Goal: Information Seeking & Learning: Check status

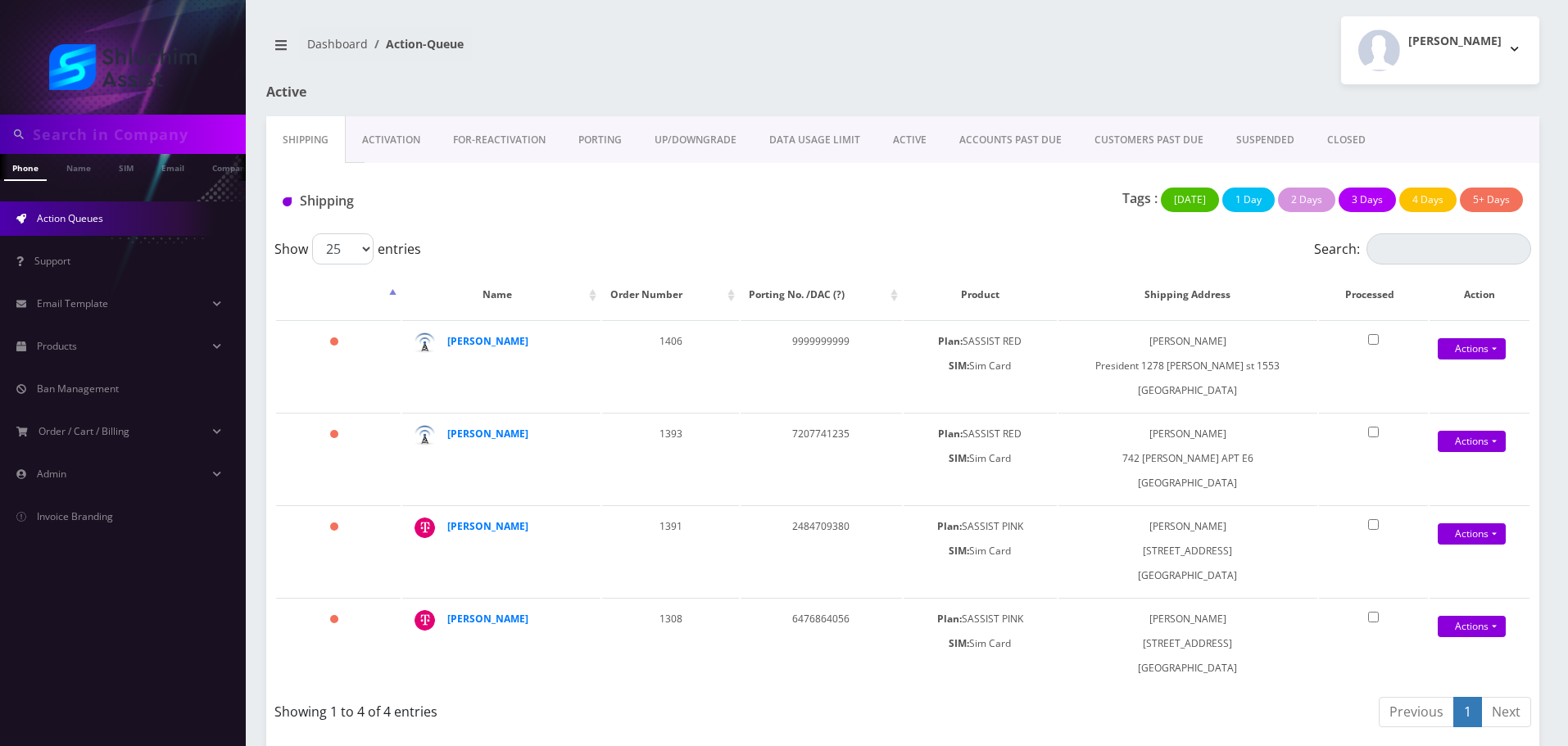
click at [993, 143] on link "ACCOUNTS PAST DUE" at bounding box center [1010, 140] width 135 height 48
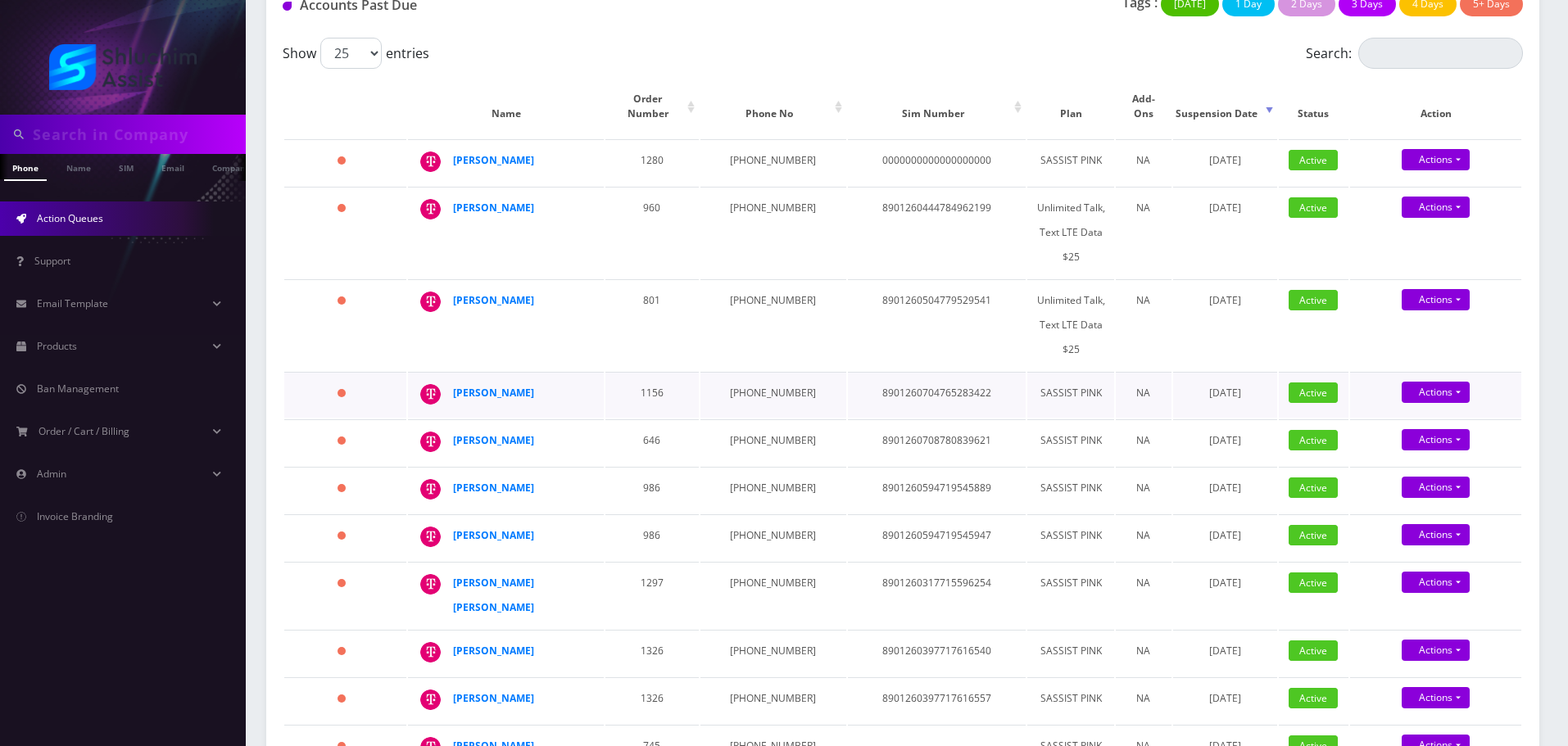
scroll to position [245, 0]
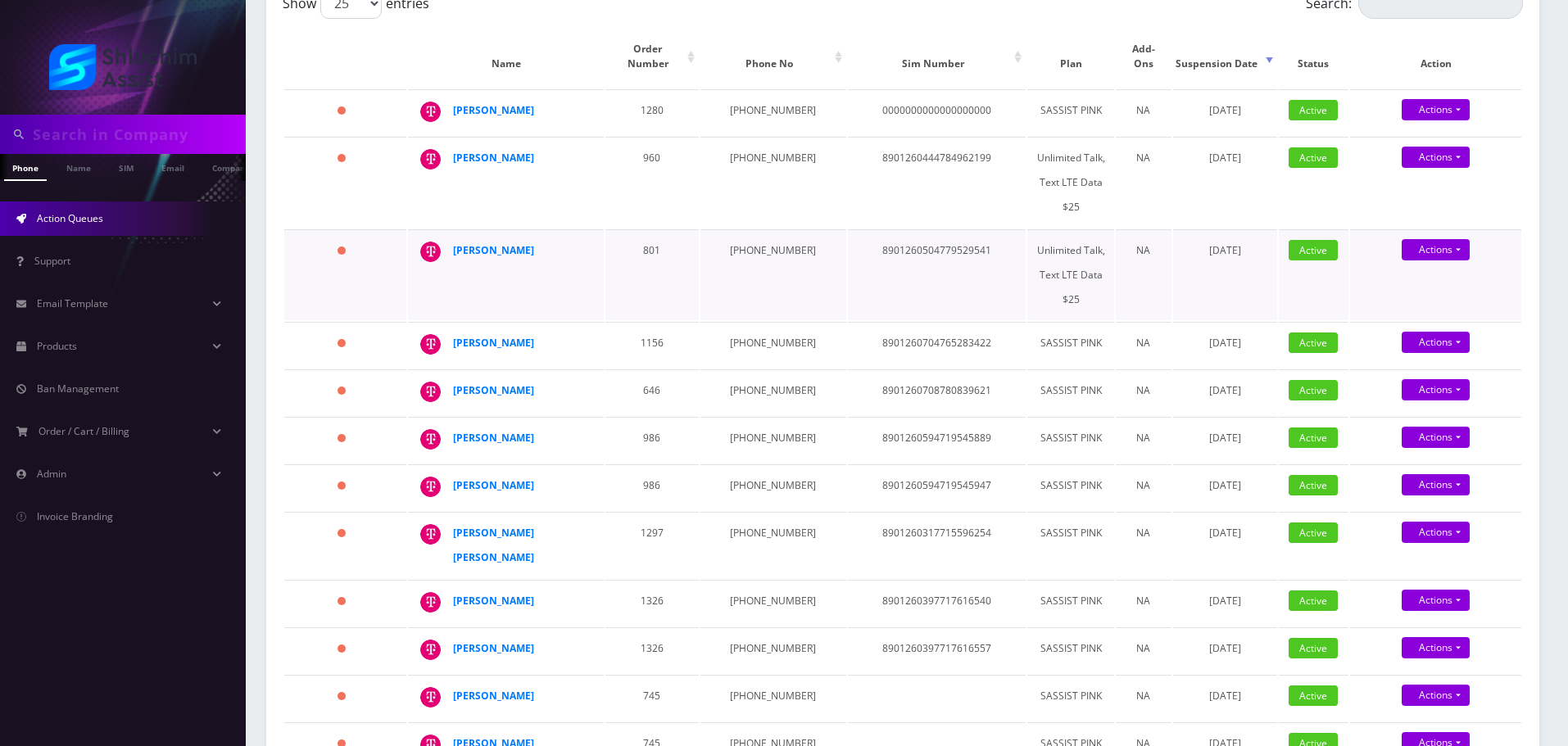
click at [855, 294] on td "8901260504779529541" at bounding box center [937, 274] width 179 height 91
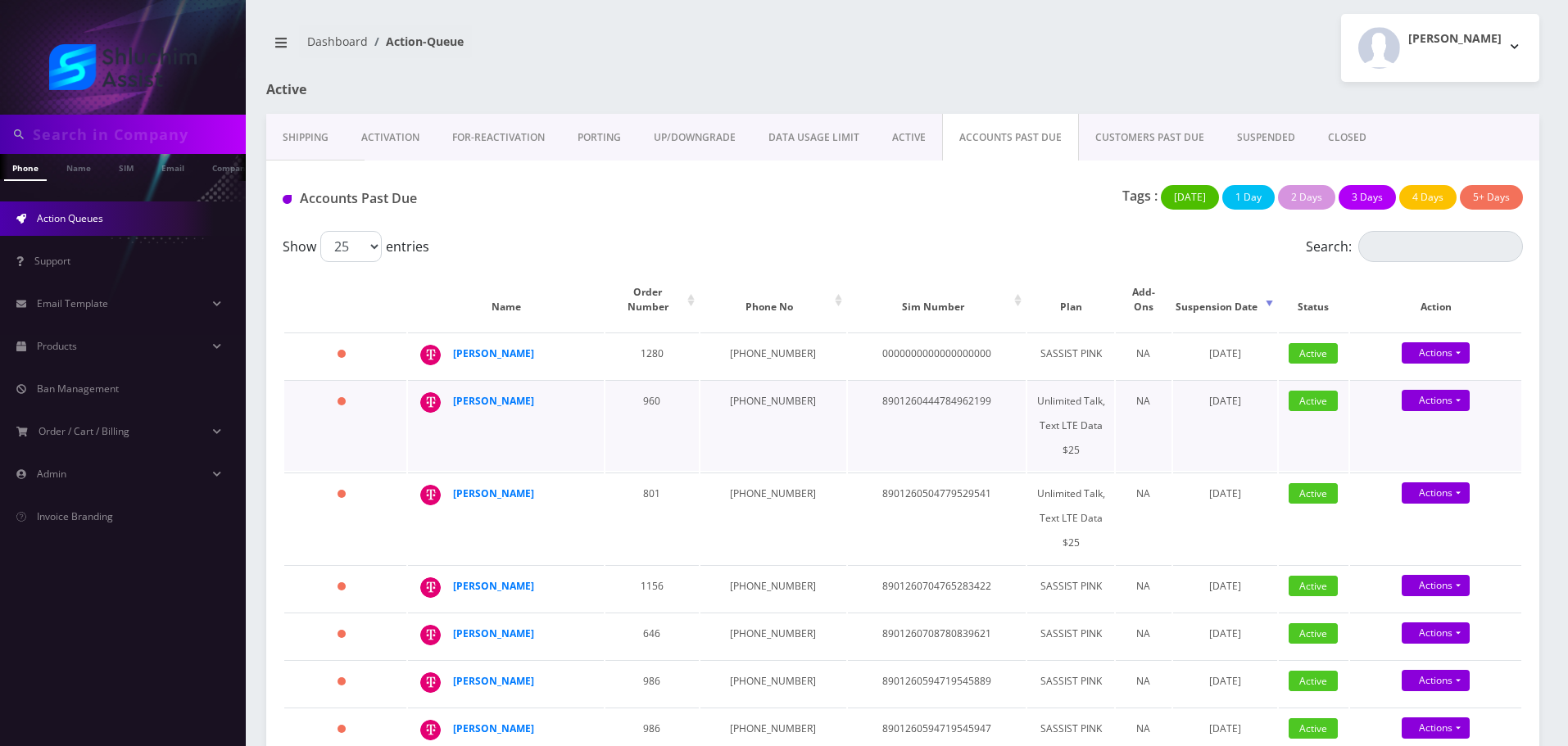
scroll to position [0, 0]
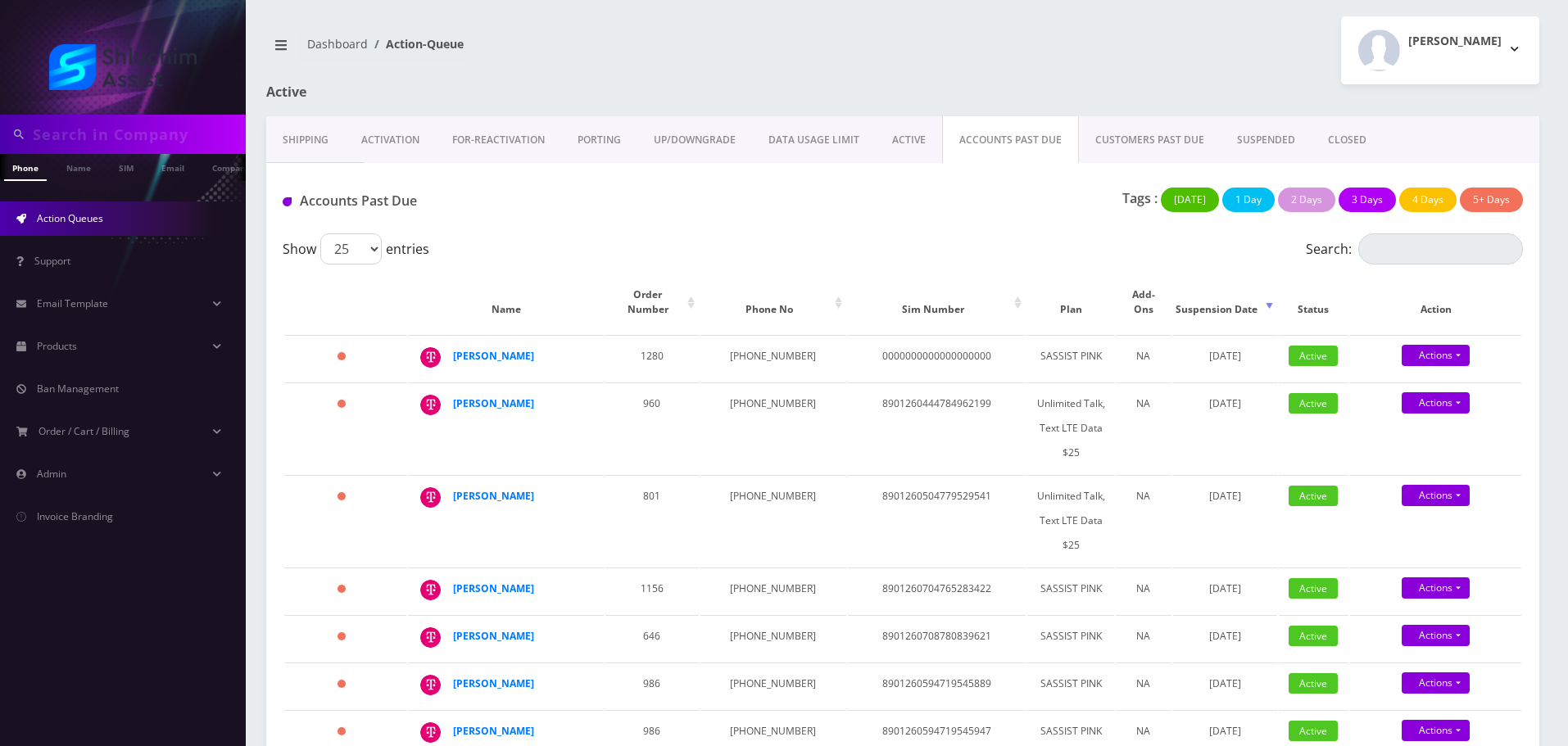
click at [842, 225] on div "Accounts Past Due Tags : Today 1 Day 2 Days 3 Days 4 Days 5+ Days" at bounding box center [902, 198] width 1273 height 70
click at [826, 213] on div "Tags : Today 1 Day 2 Days 3 Days 4 Days 5+ Days" at bounding box center [1113, 204] width 844 height 33
click at [185, 135] on input "text" at bounding box center [137, 134] width 209 height 32
paste input "[EMAIL_ADDRESS][DOMAIN_NAME]"
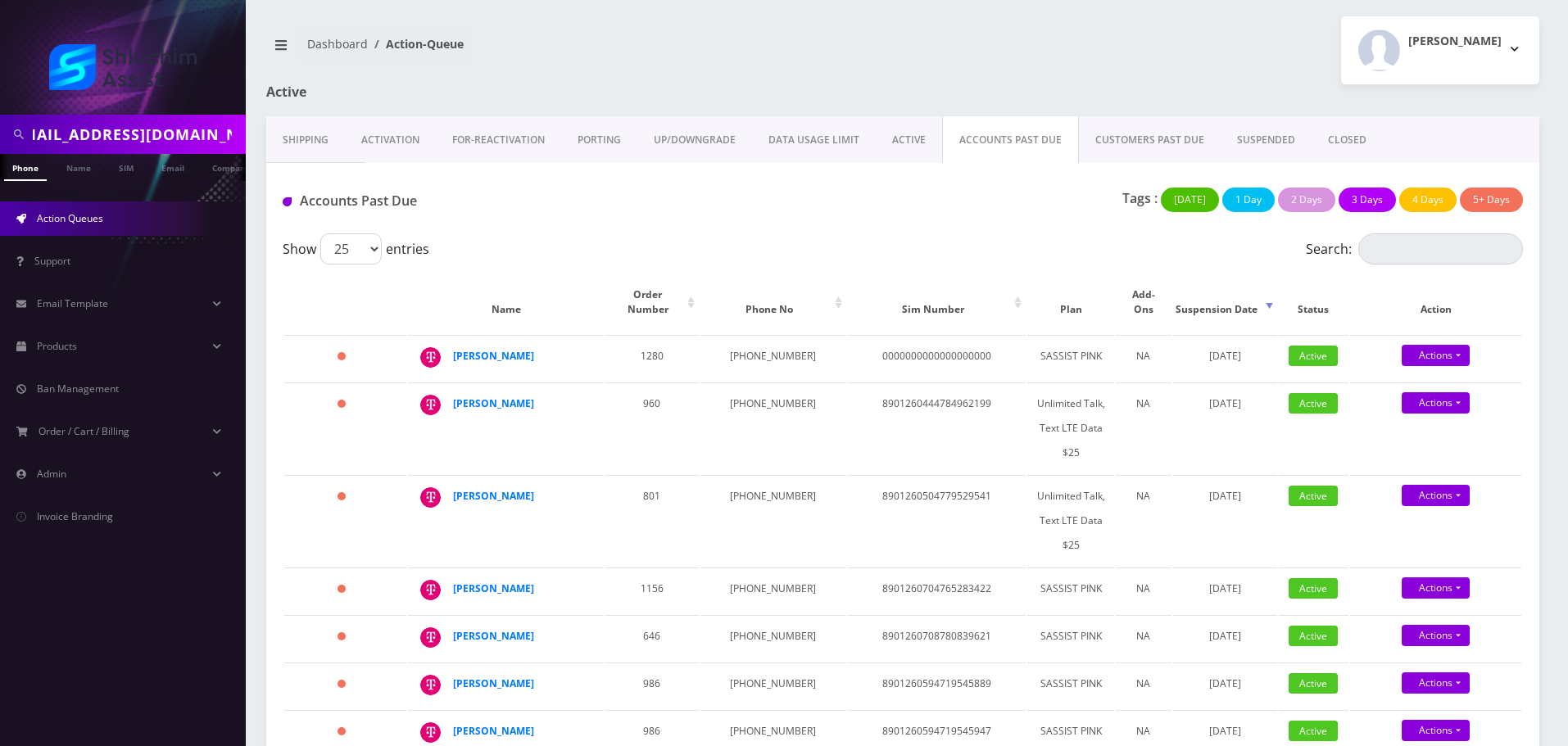
type input "[EMAIL_ADDRESS][DOMAIN_NAME]"
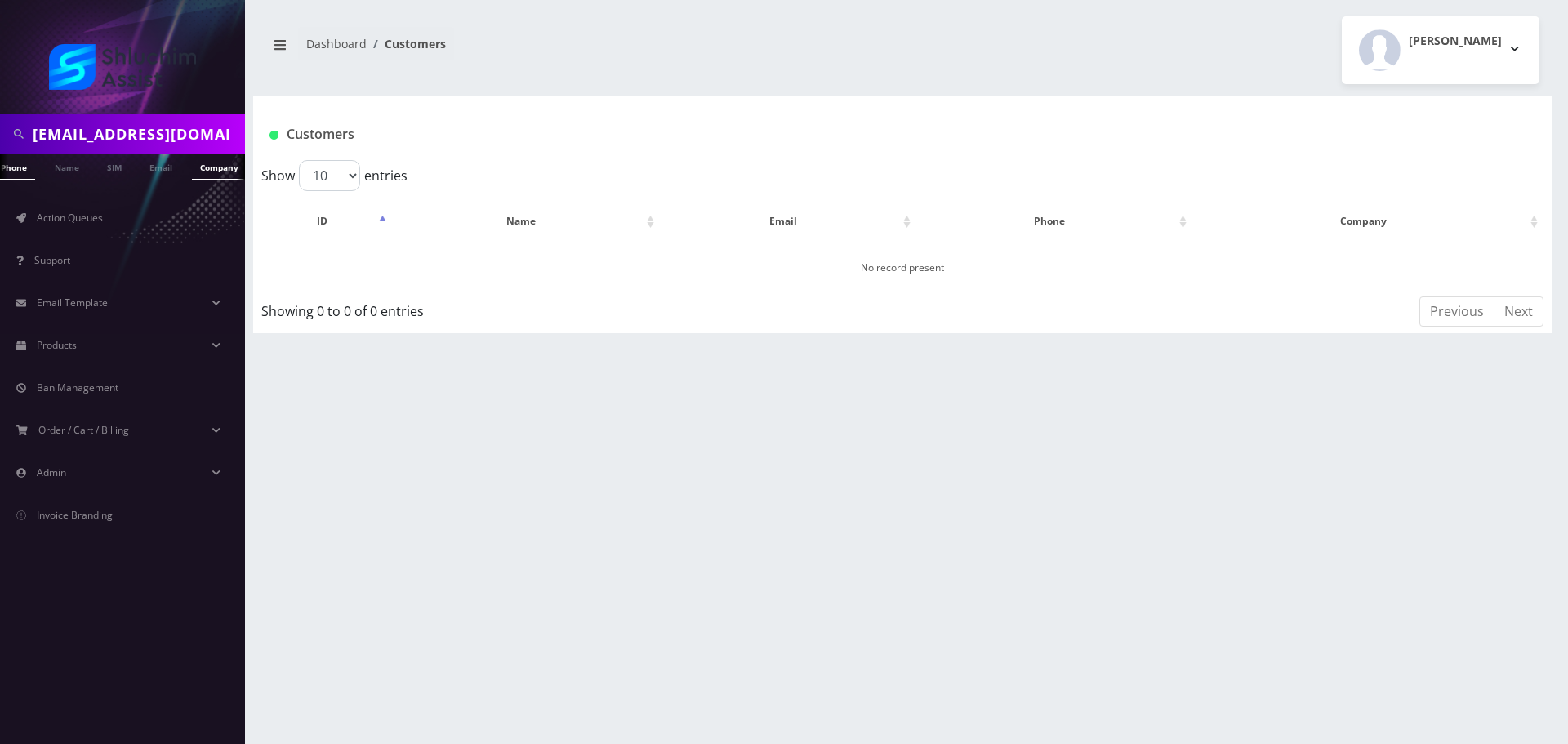
scroll to position [0, 24]
click at [157, 175] on link "Email" at bounding box center [148, 167] width 40 height 27
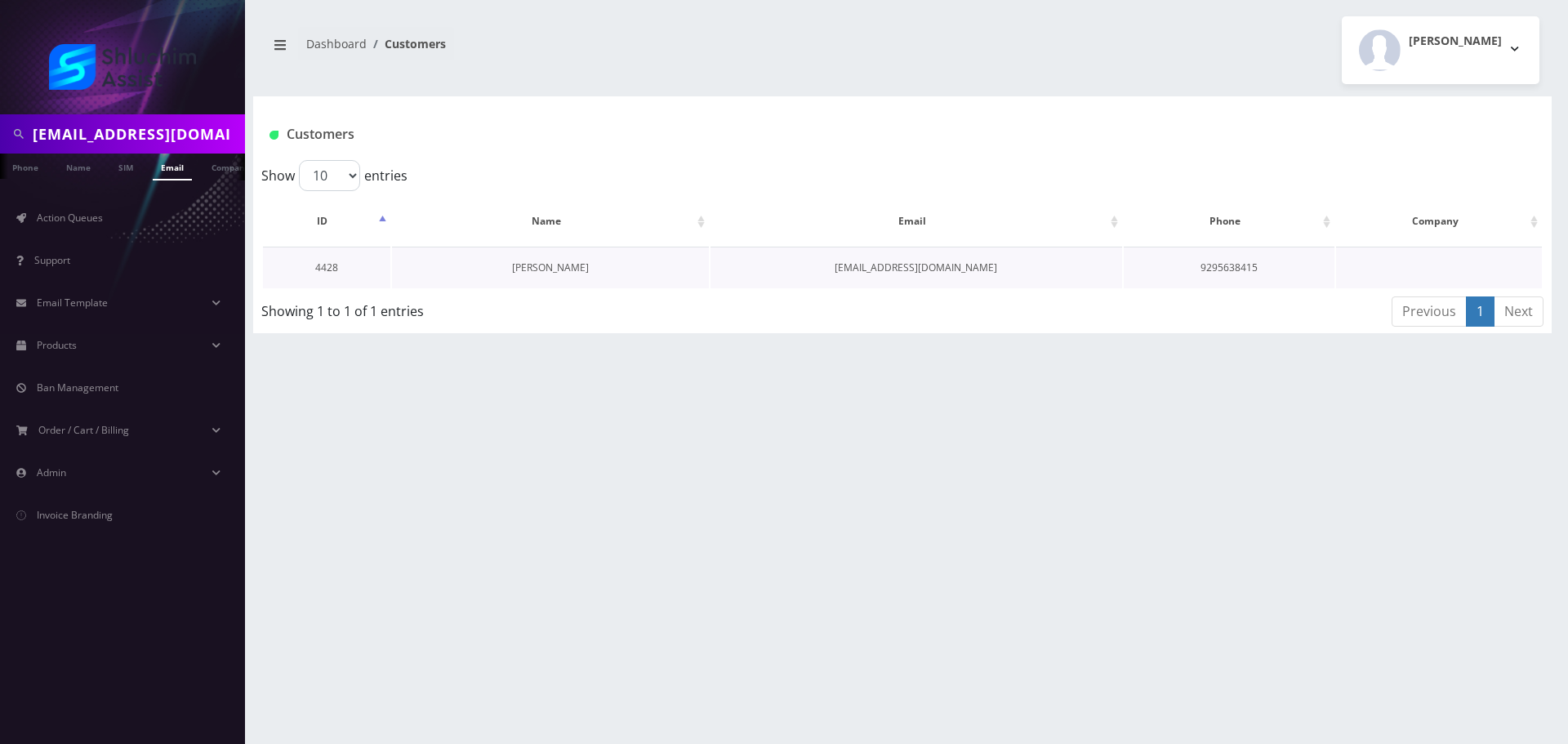
click at [562, 272] on link "[PERSON_NAME]" at bounding box center [549, 267] width 76 height 13
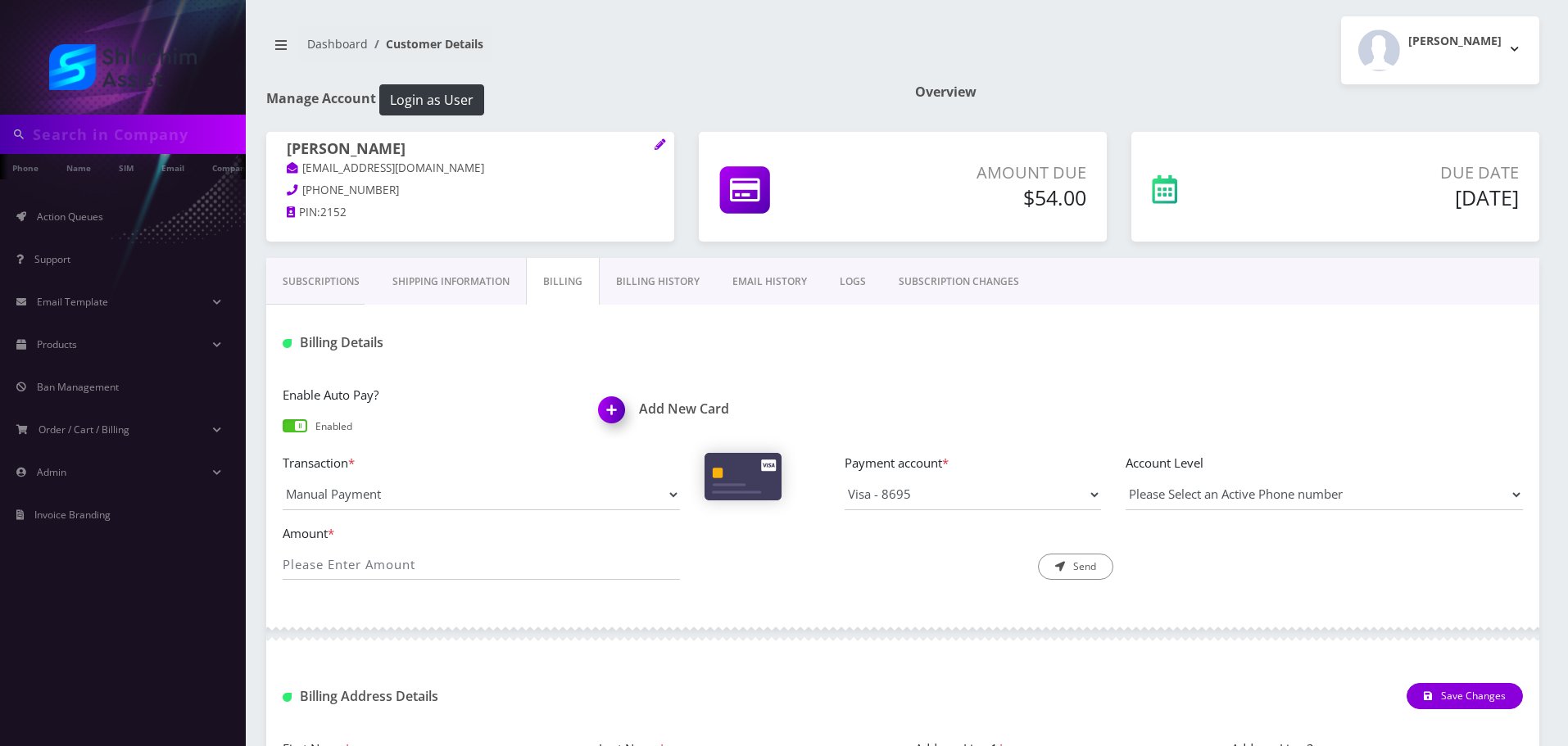
click at [638, 284] on link "Billing History" at bounding box center [658, 281] width 116 height 48
type input "[EMAIL_ADDRESS][DOMAIN_NAME]"
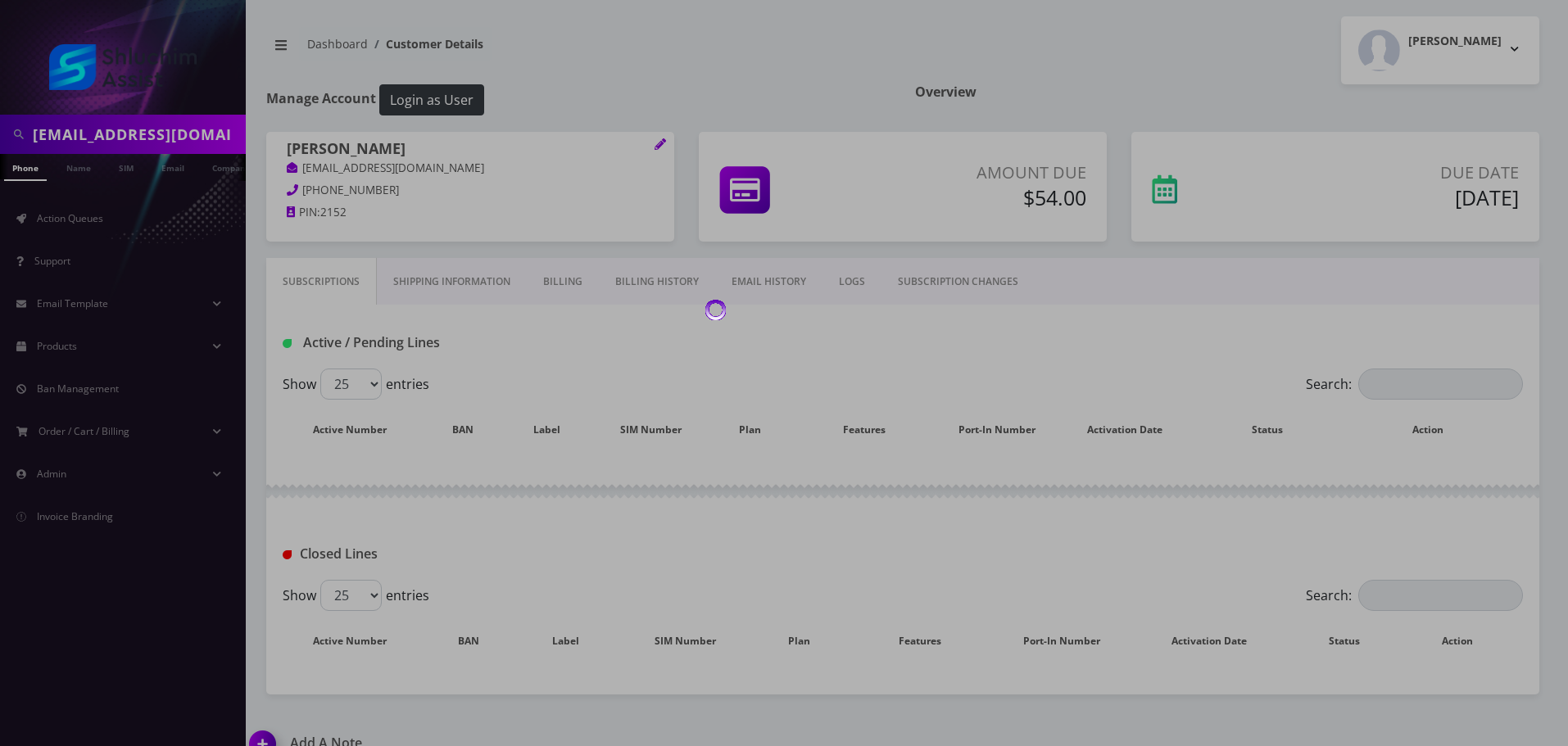
click at [472, 288] on div at bounding box center [784, 373] width 1568 height 746
click at [478, 289] on div at bounding box center [784, 373] width 1568 height 746
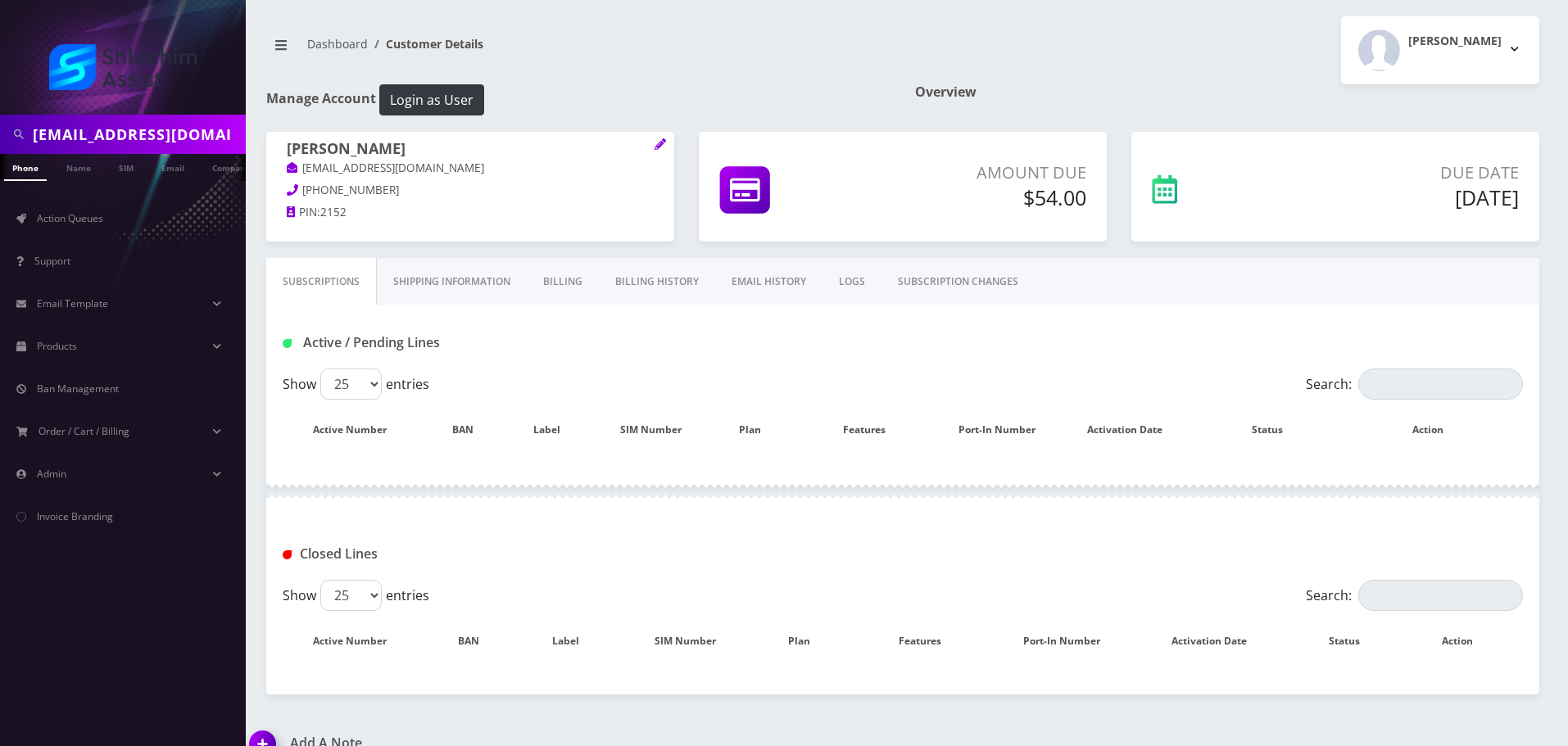
click at [487, 261] on link "Shipping Information" at bounding box center [452, 281] width 150 height 48
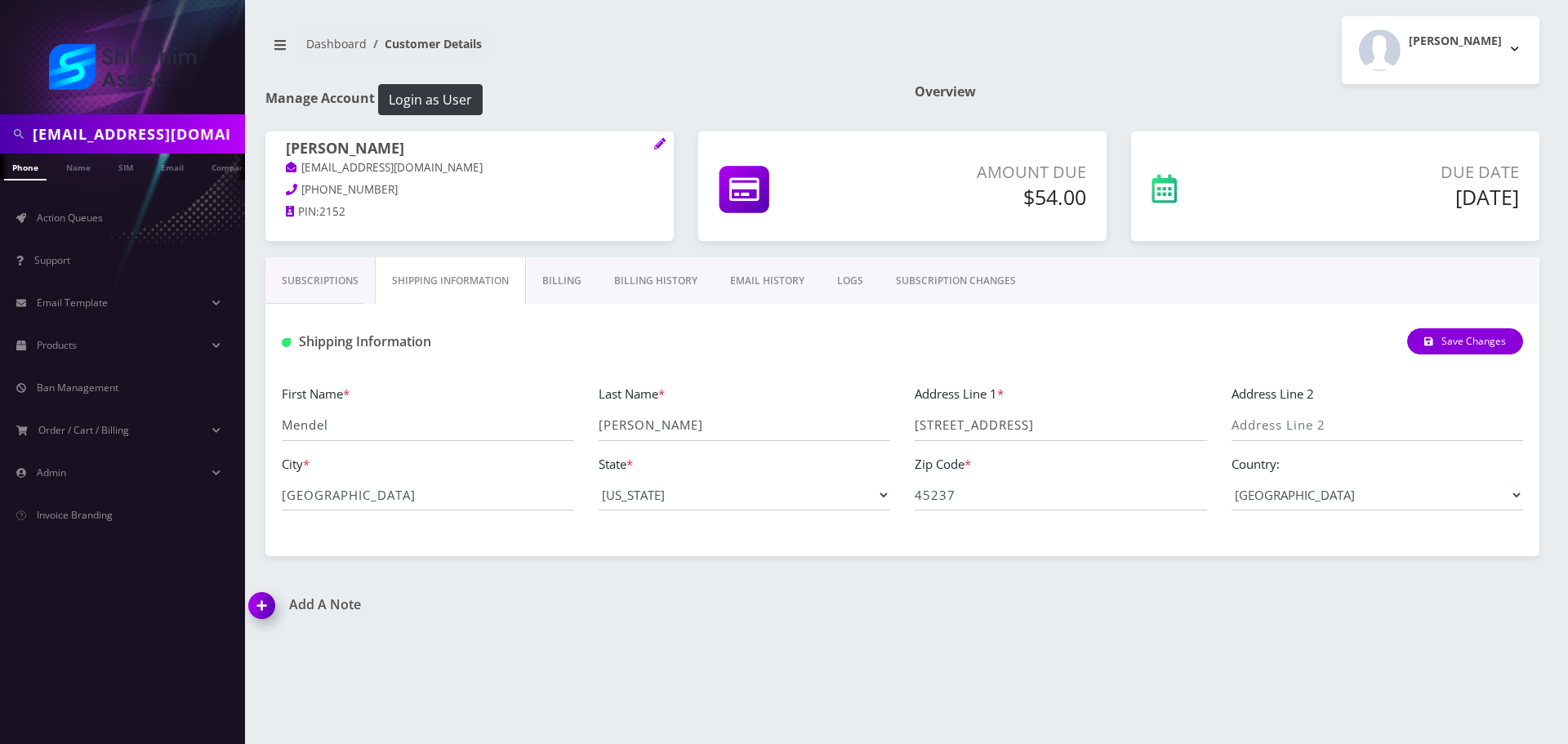
click at [565, 268] on link "Billing" at bounding box center [562, 281] width 72 height 48
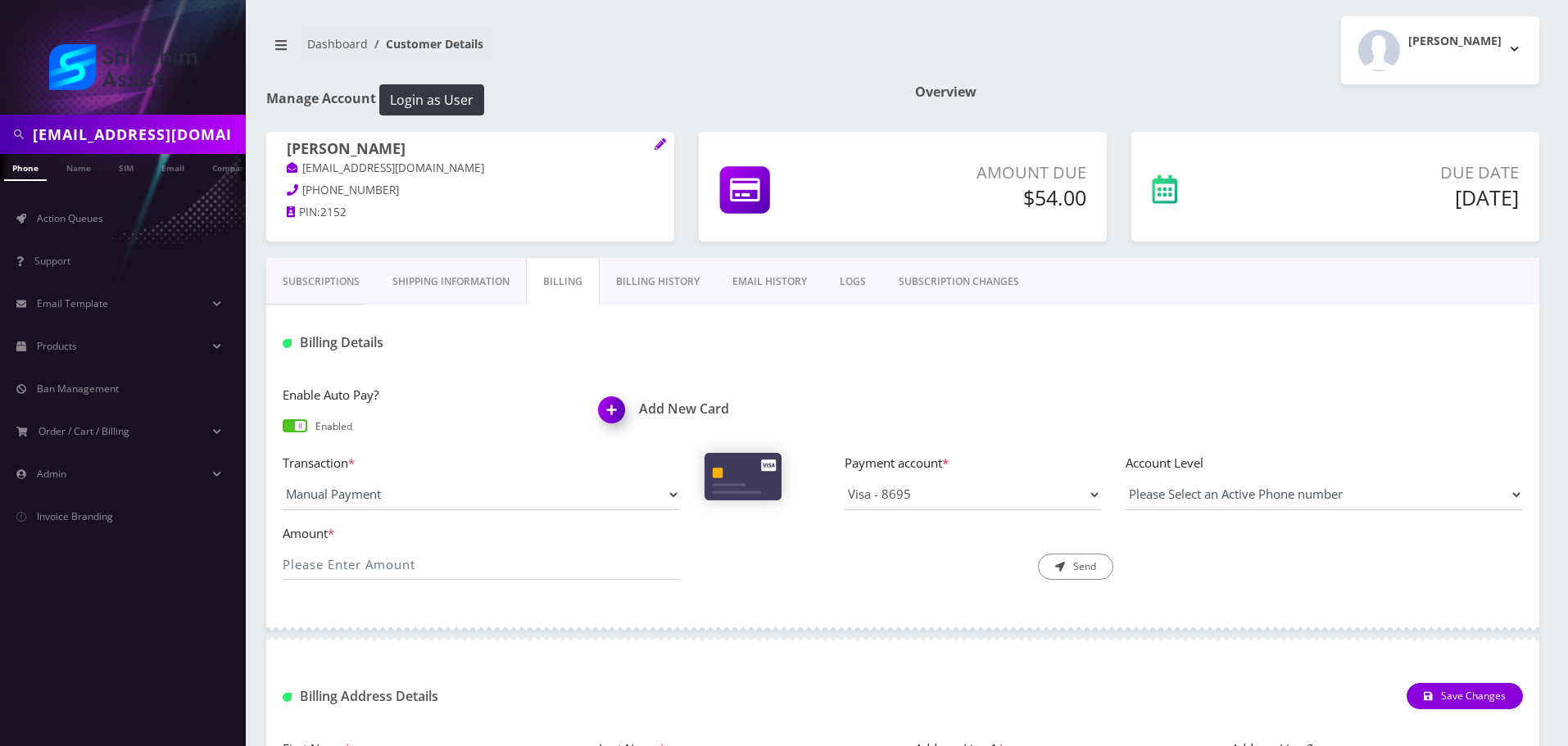
click at [689, 281] on link "Billing History" at bounding box center [658, 281] width 116 height 48
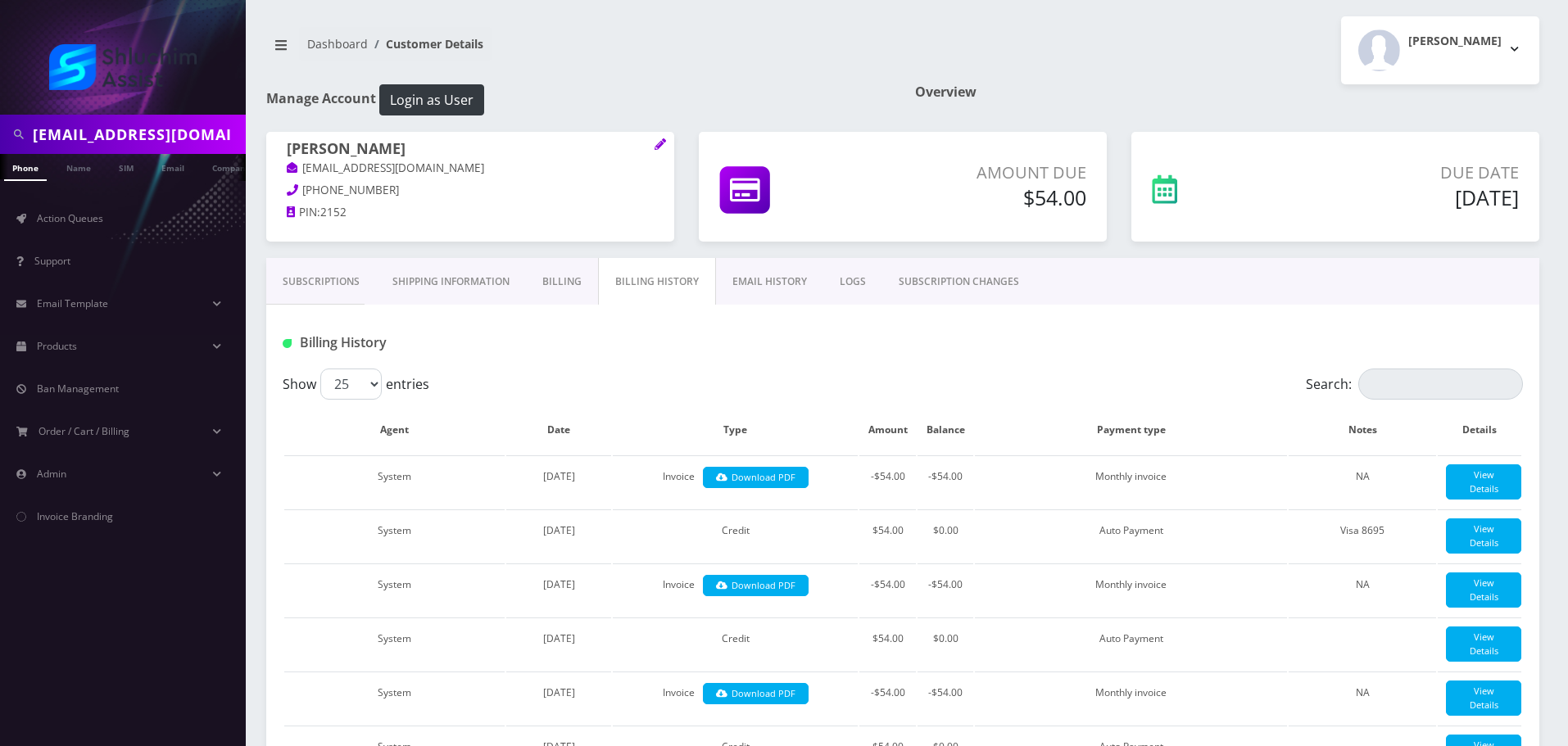
click at [735, 287] on link "EMAIL HISTORY" at bounding box center [770, 281] width 107 height 48
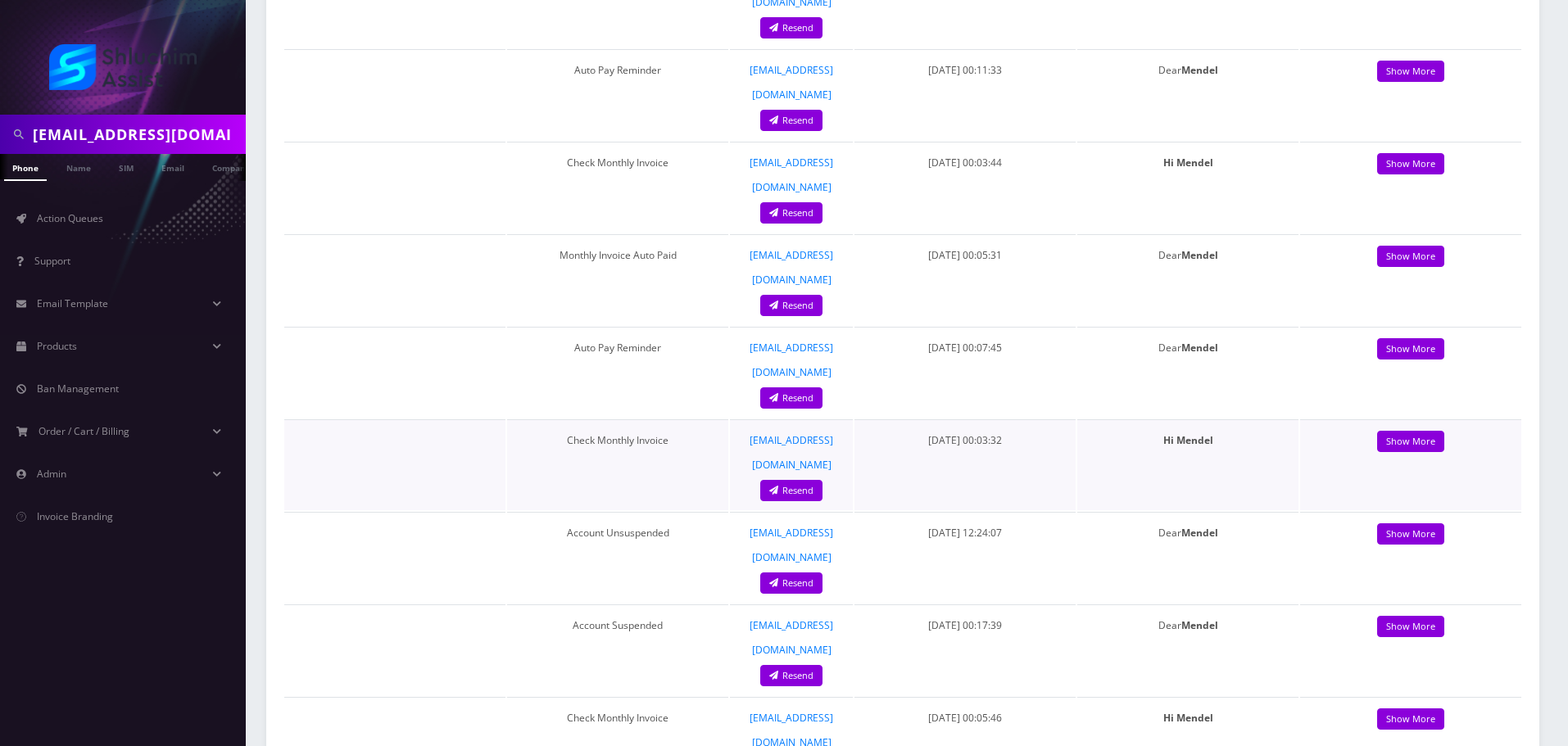
scroll to position [1575, 0]
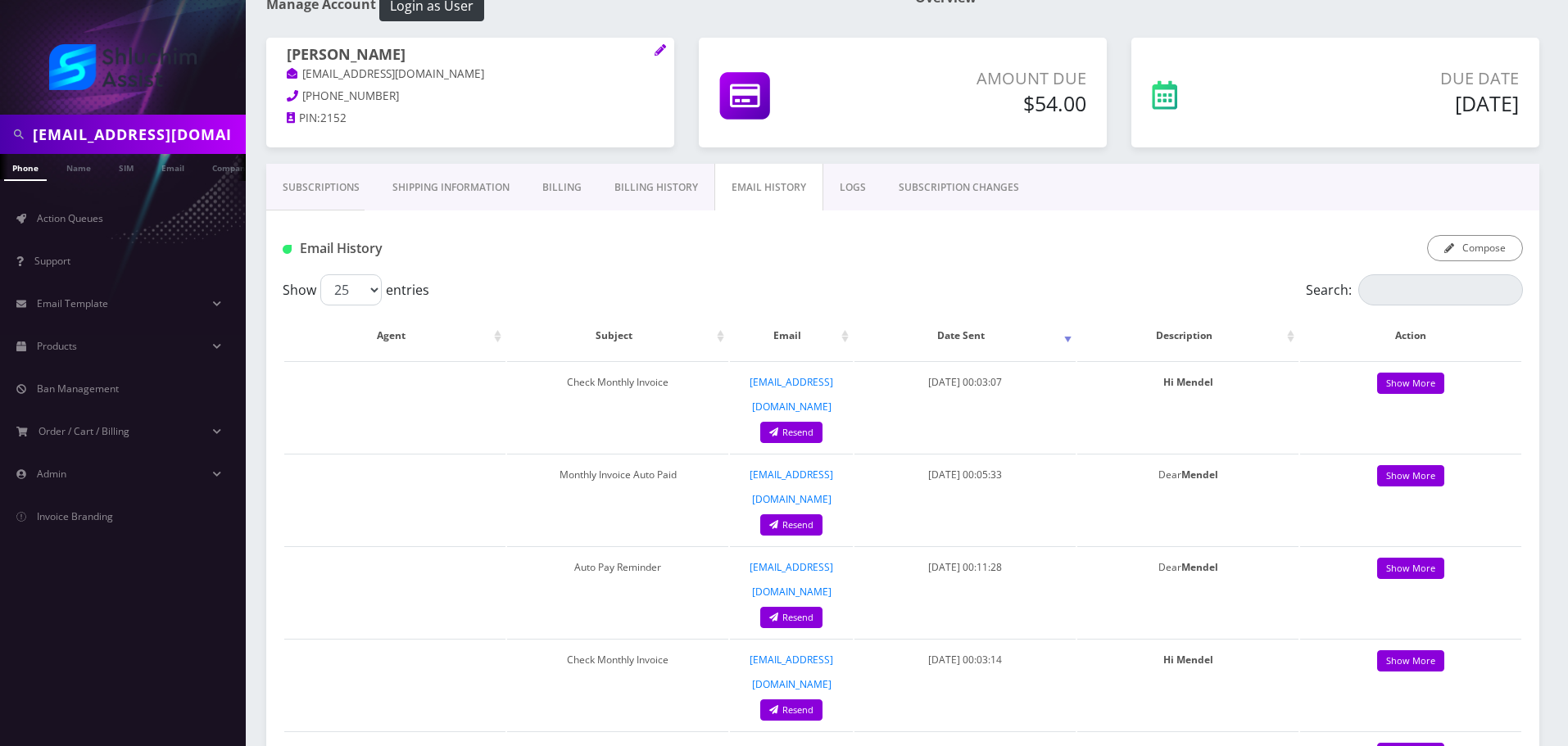
scroll to position [0, 0]
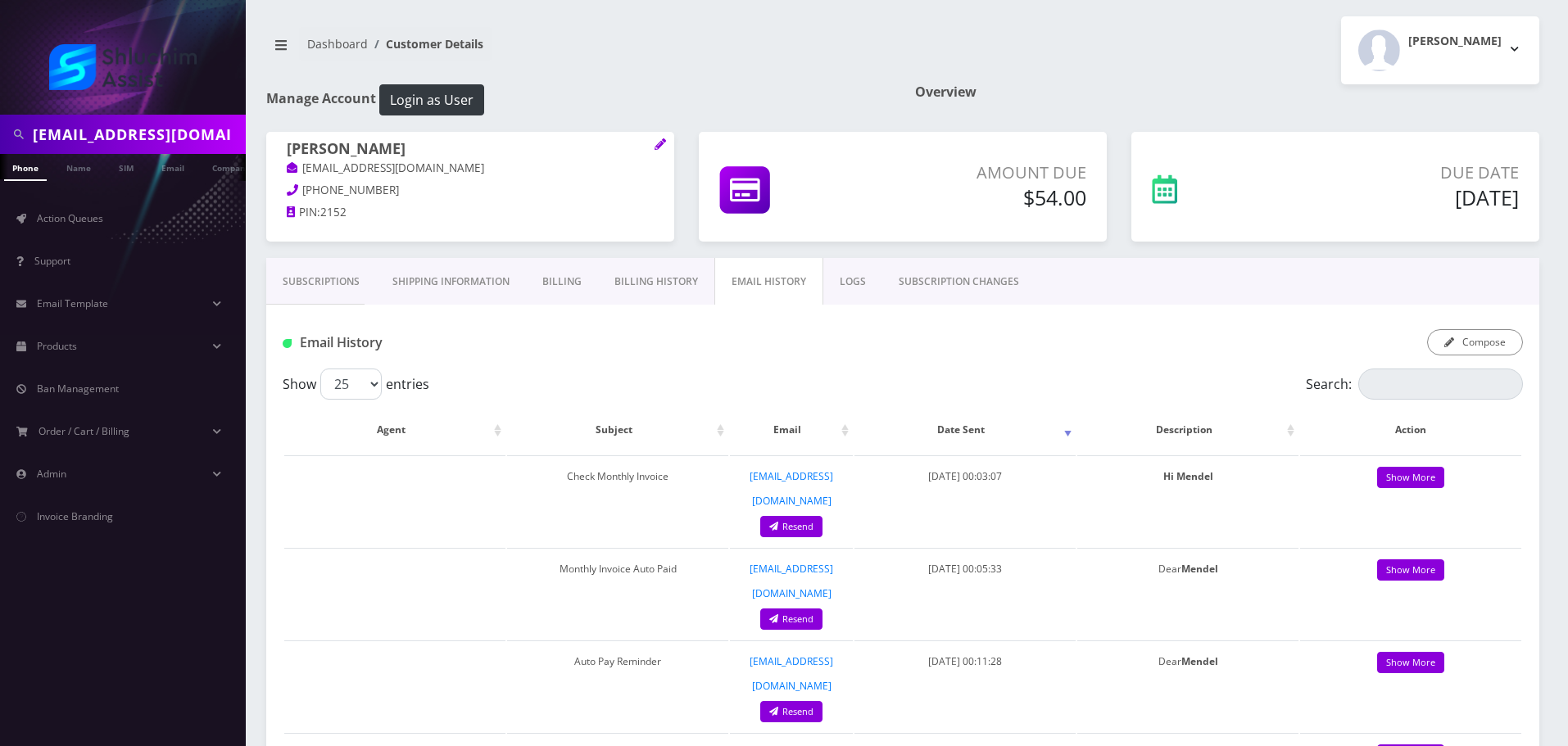
click at [849, 284] on link "LOGS" at bounding box center [853, 281] width 59 height 48
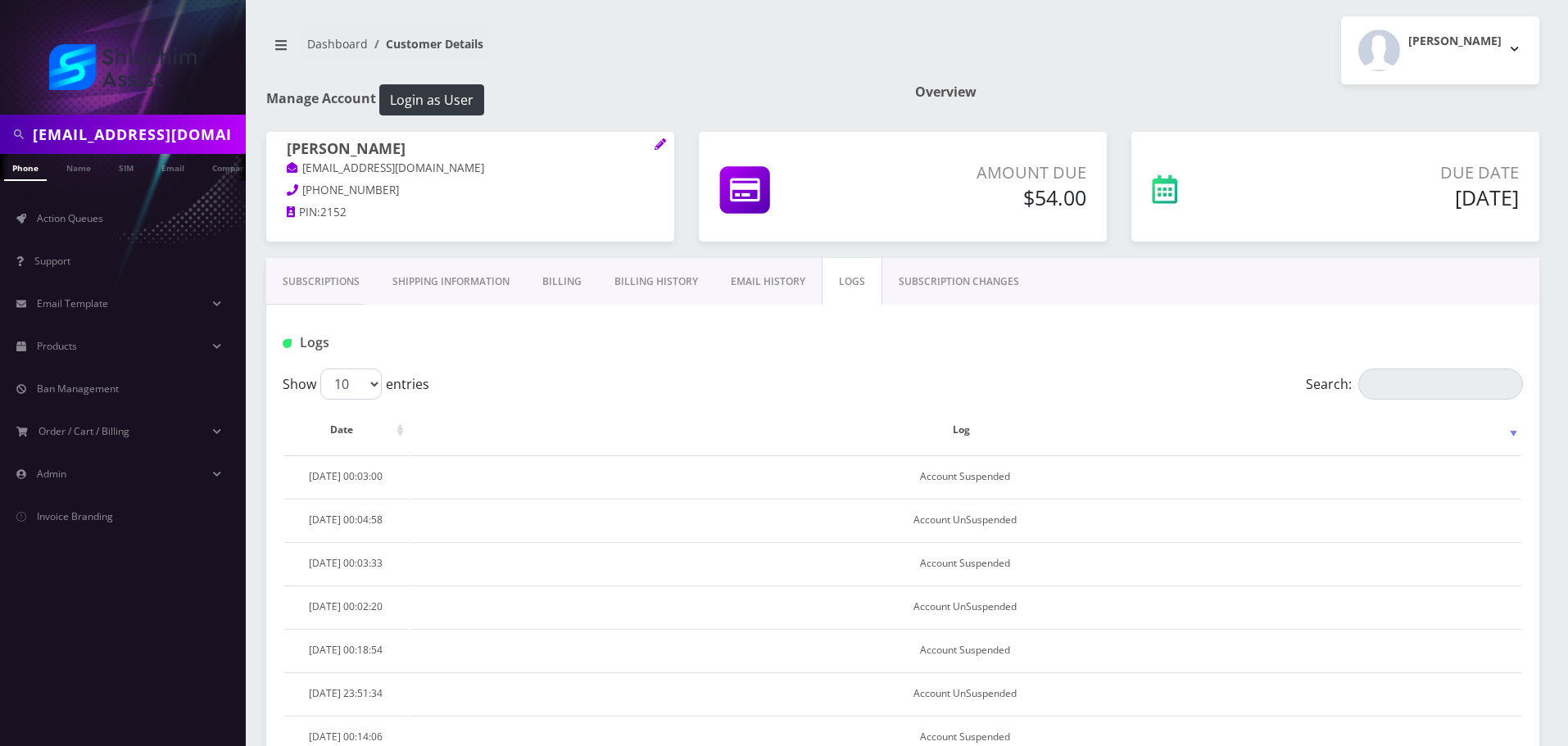
click at [945, 284] on link "SUBSCRIPTION CHANGES" at bounding box center [959, 281] width 153 height 48
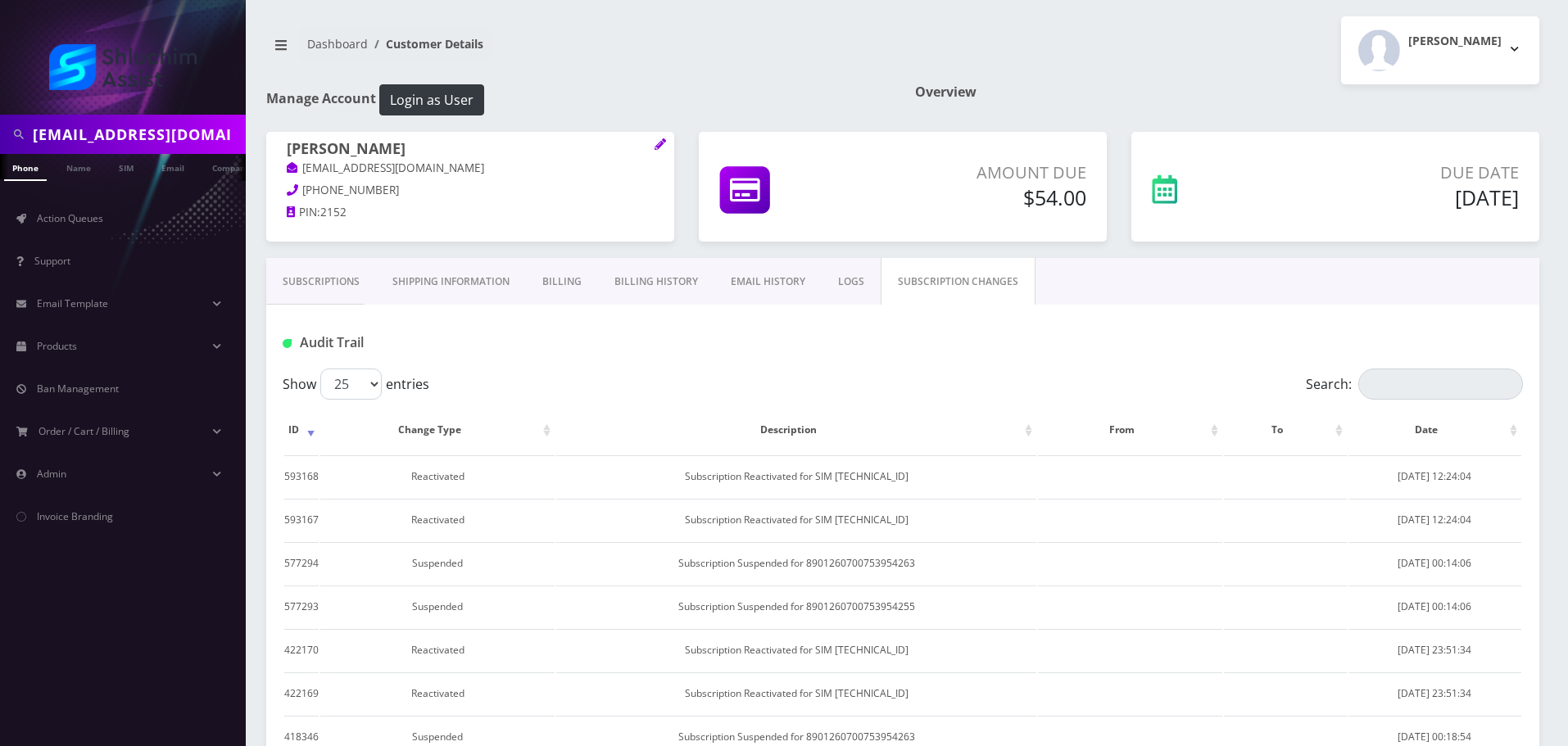
click at [846, 289] on link "LOGS" at bounding box center [851, 281] width 59 height 48
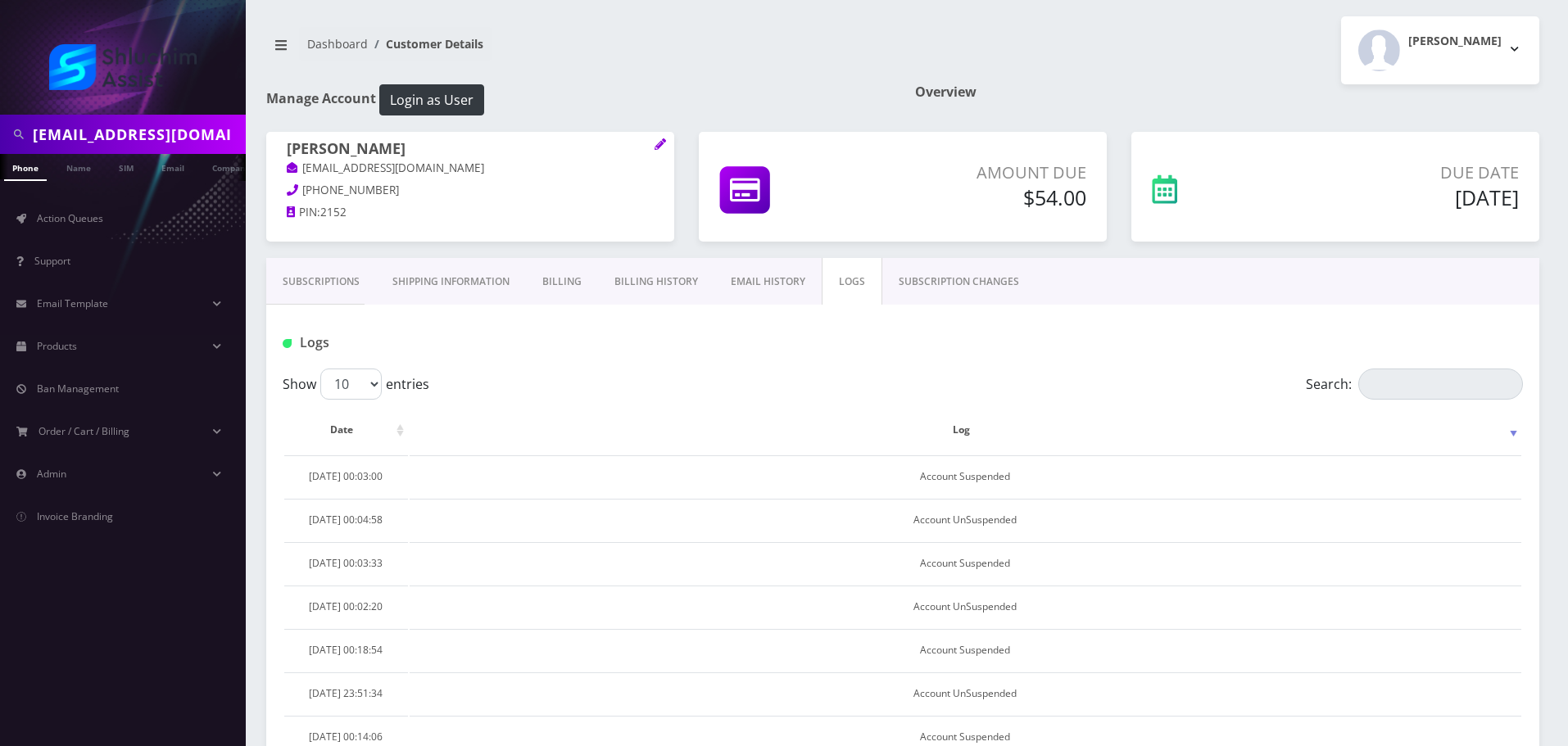
click at [786, 290] on link "EMAIL HISTORY" at bounding box center [768, 281] width 107 height 48
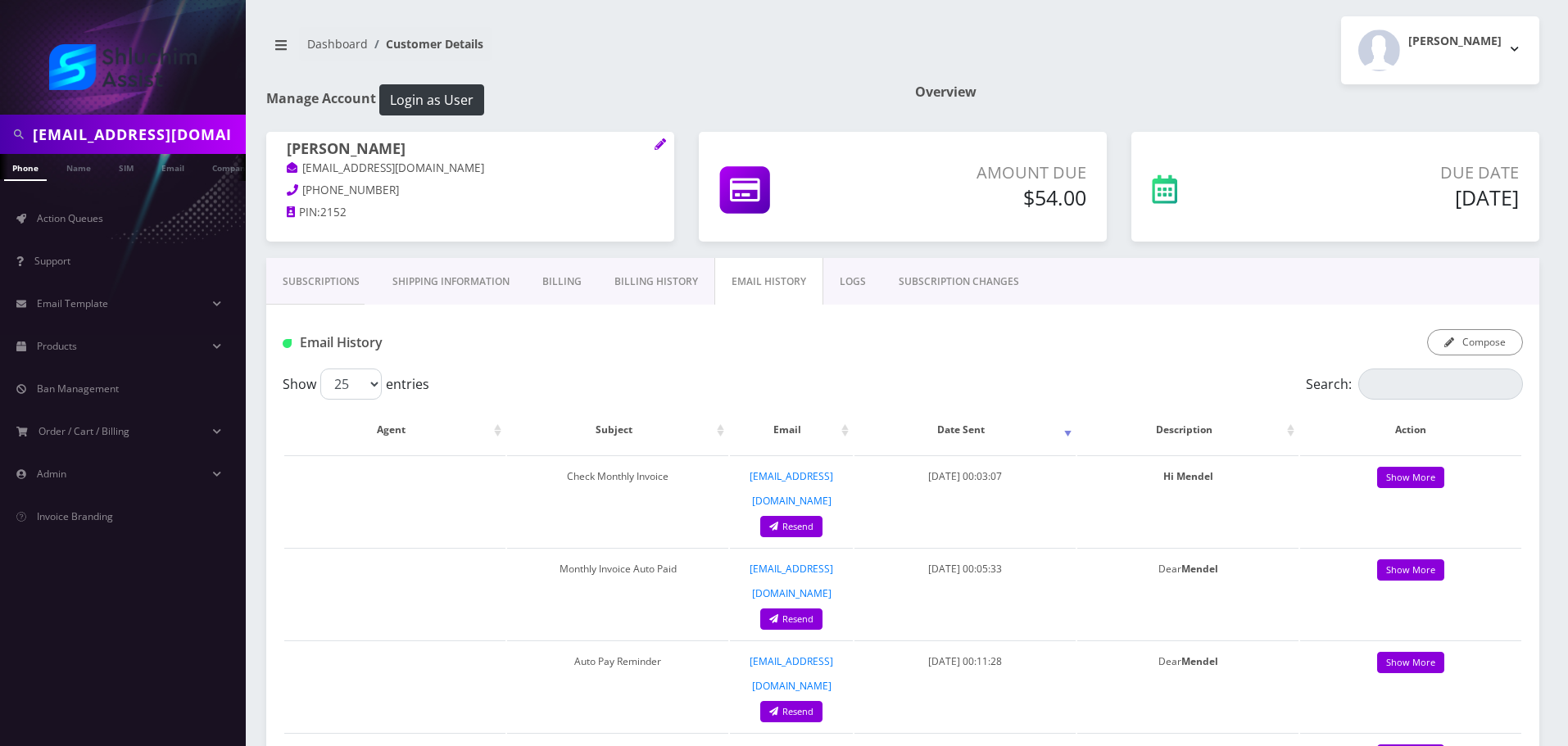
click at [669, 290] on link "Billing History" at bounding box center [656, 281] width 116 height 48
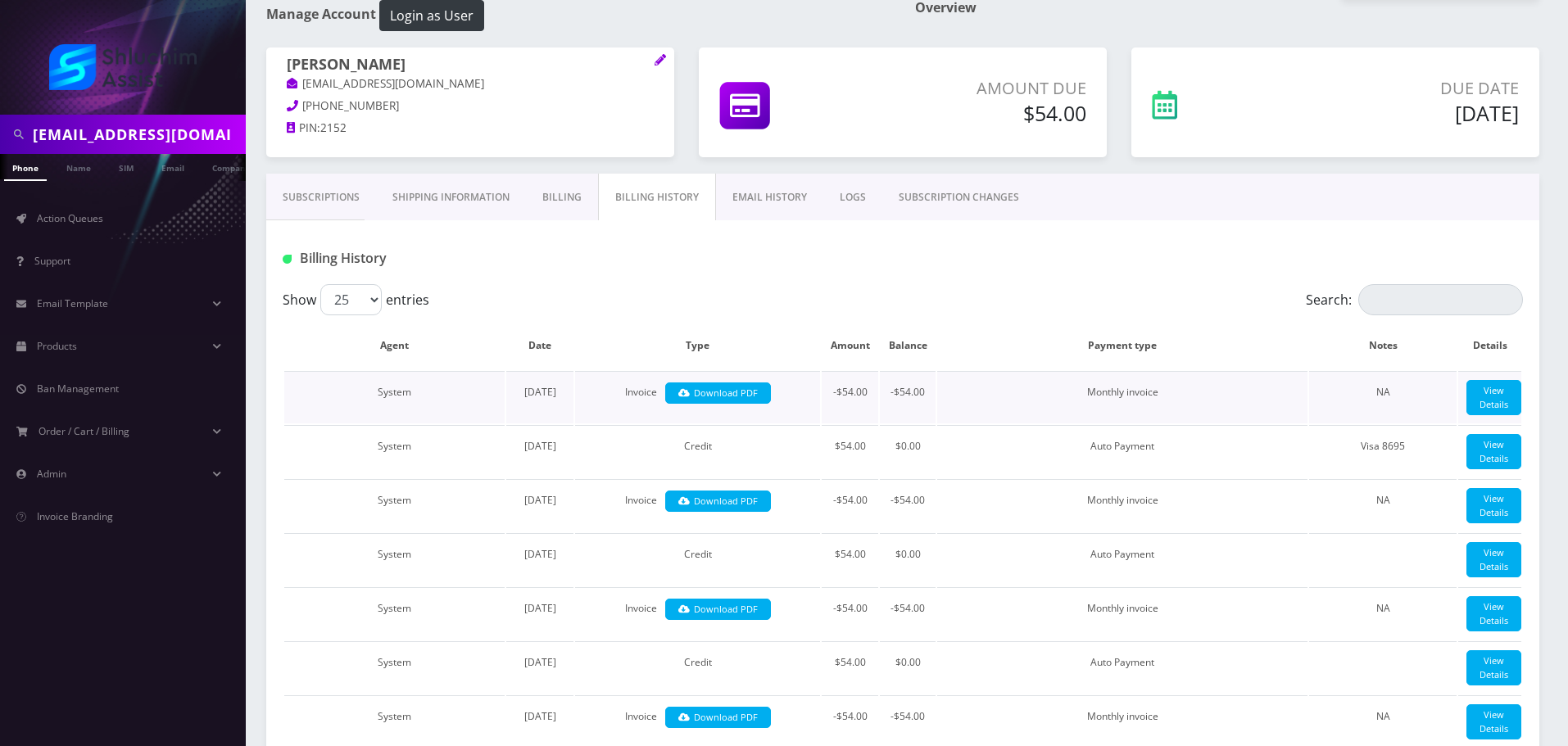
scroll to position [82, 0]
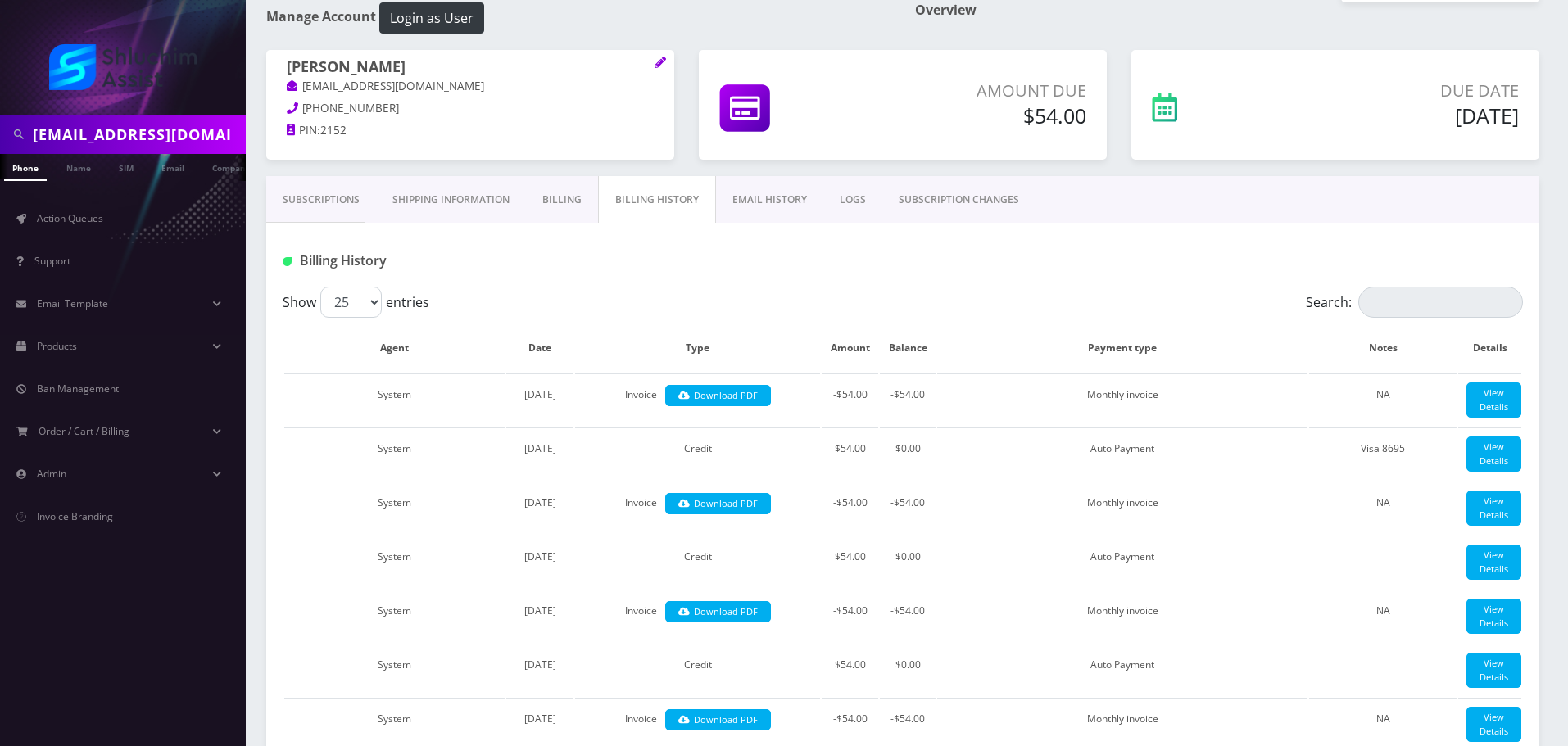
click at [761, 201] on link "EMAIL HISTORY" at bounding box center [770, 199] width 107 height 48
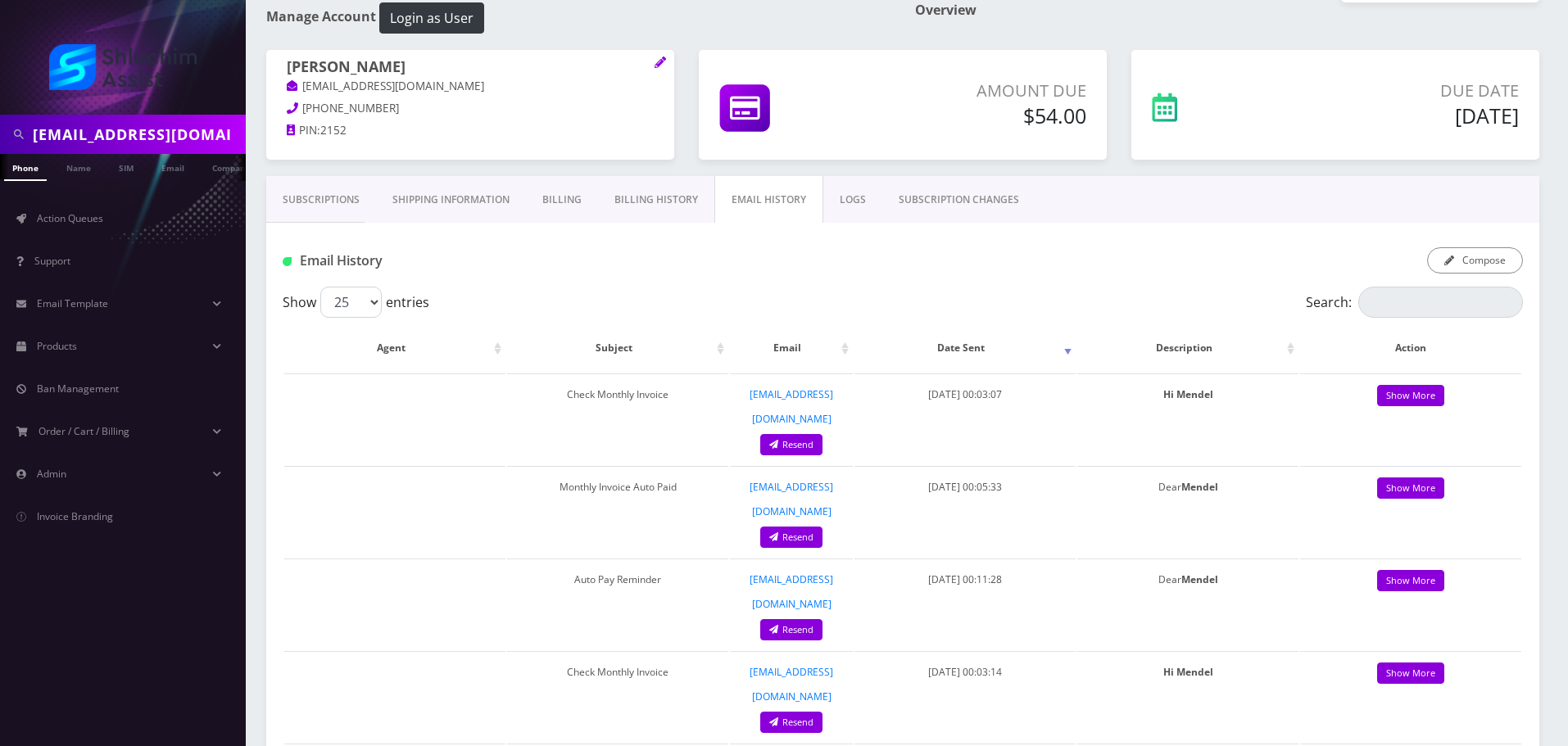
click at [661, 203] on link "Billing History" at bounding box center [656, 199] width 116 height 48
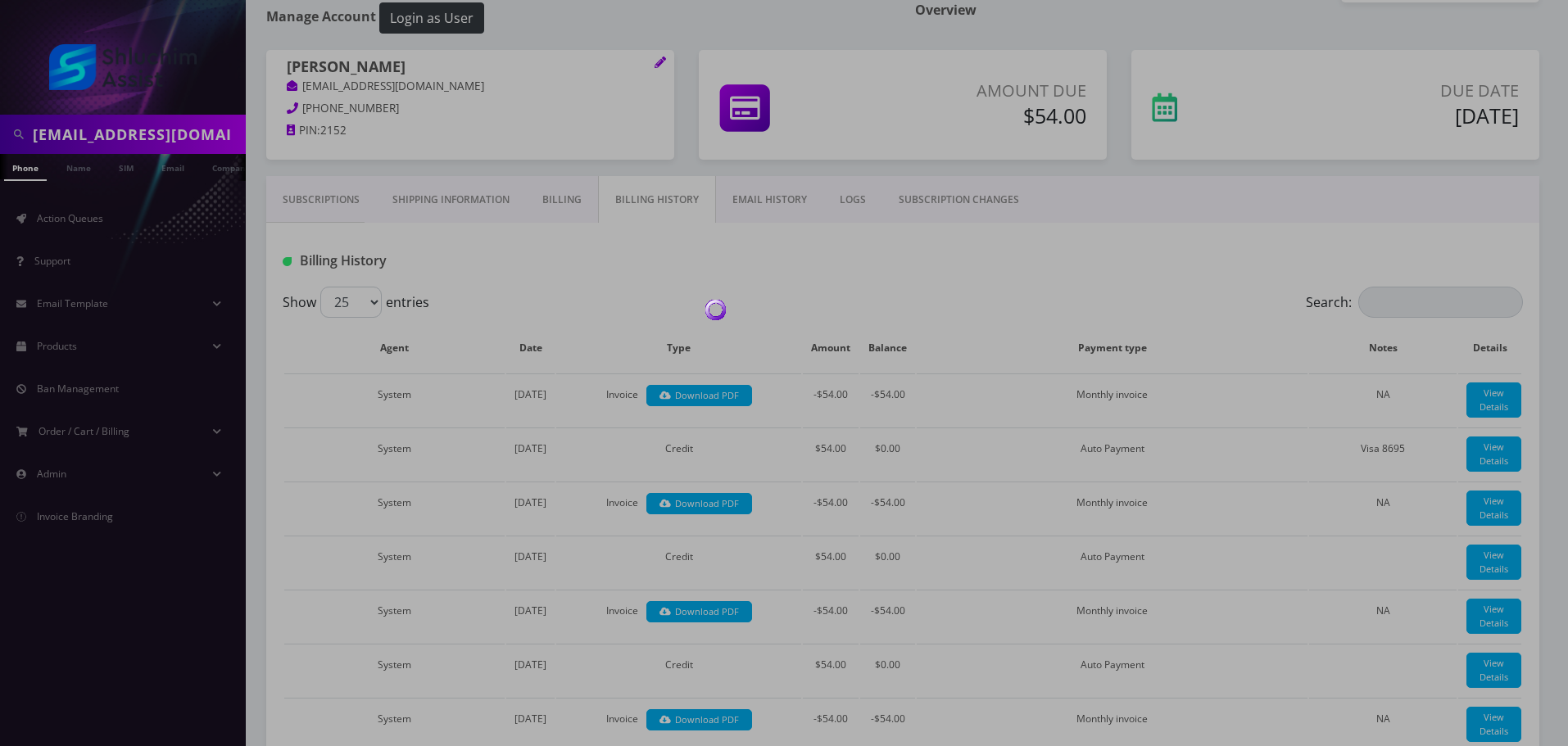
click at [583, 207] on div at bounding box center [784, 373] width 1568 height 746
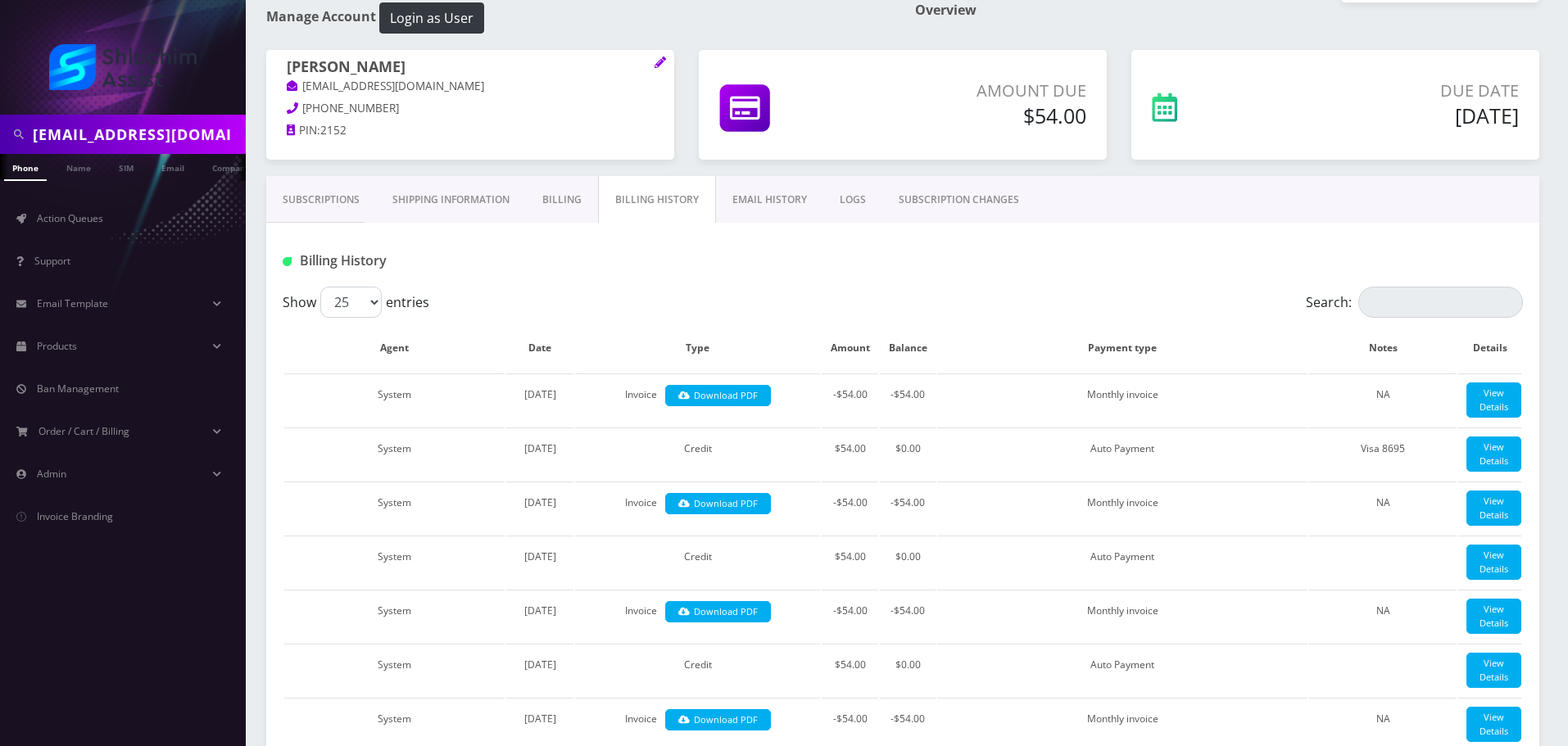
click at [583, 207] on link "Billing" at bounding box center [562, 199] width 72 height 48
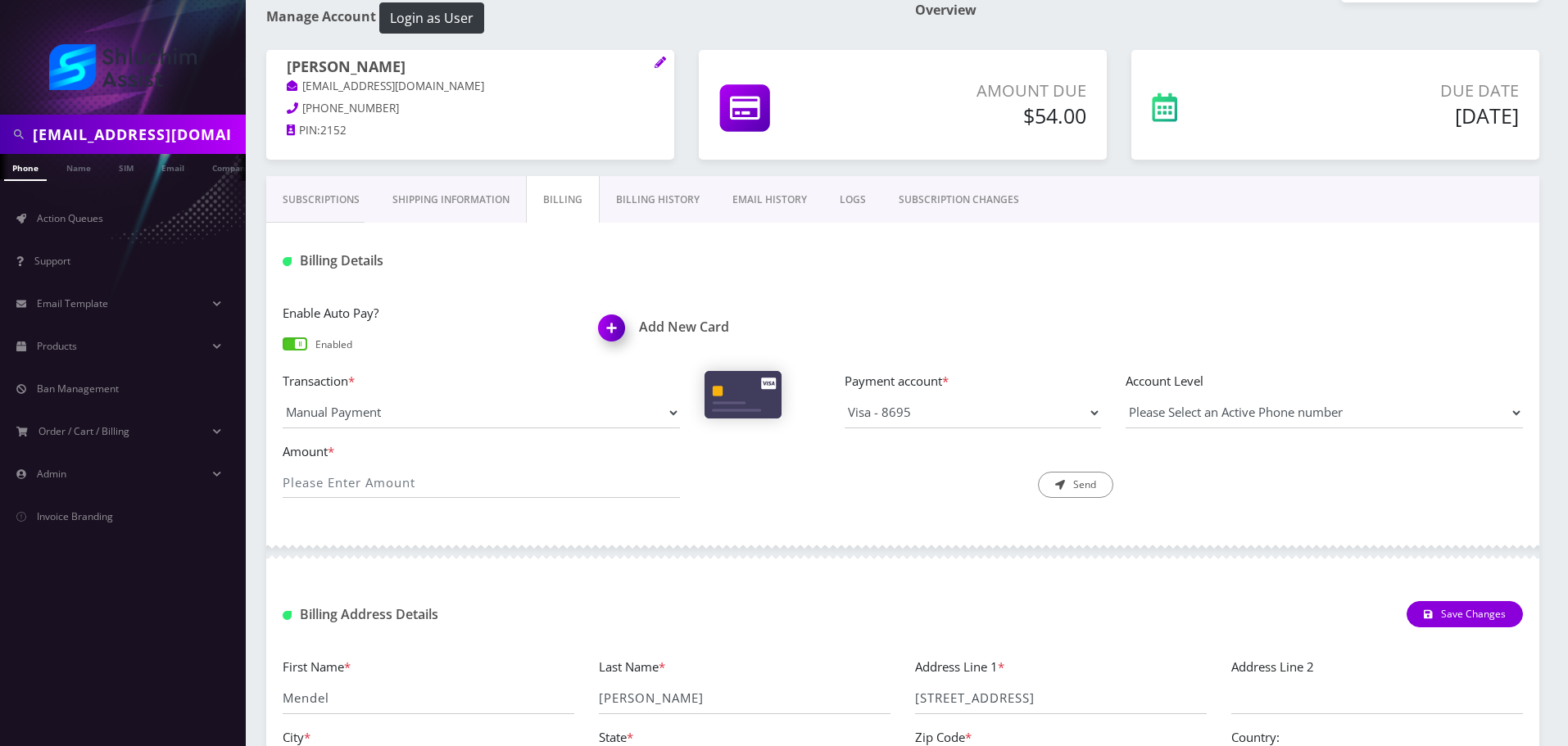
click at [498, 190] on link "Shipping Information" at bounding box center [451, 199] width 150 height 48
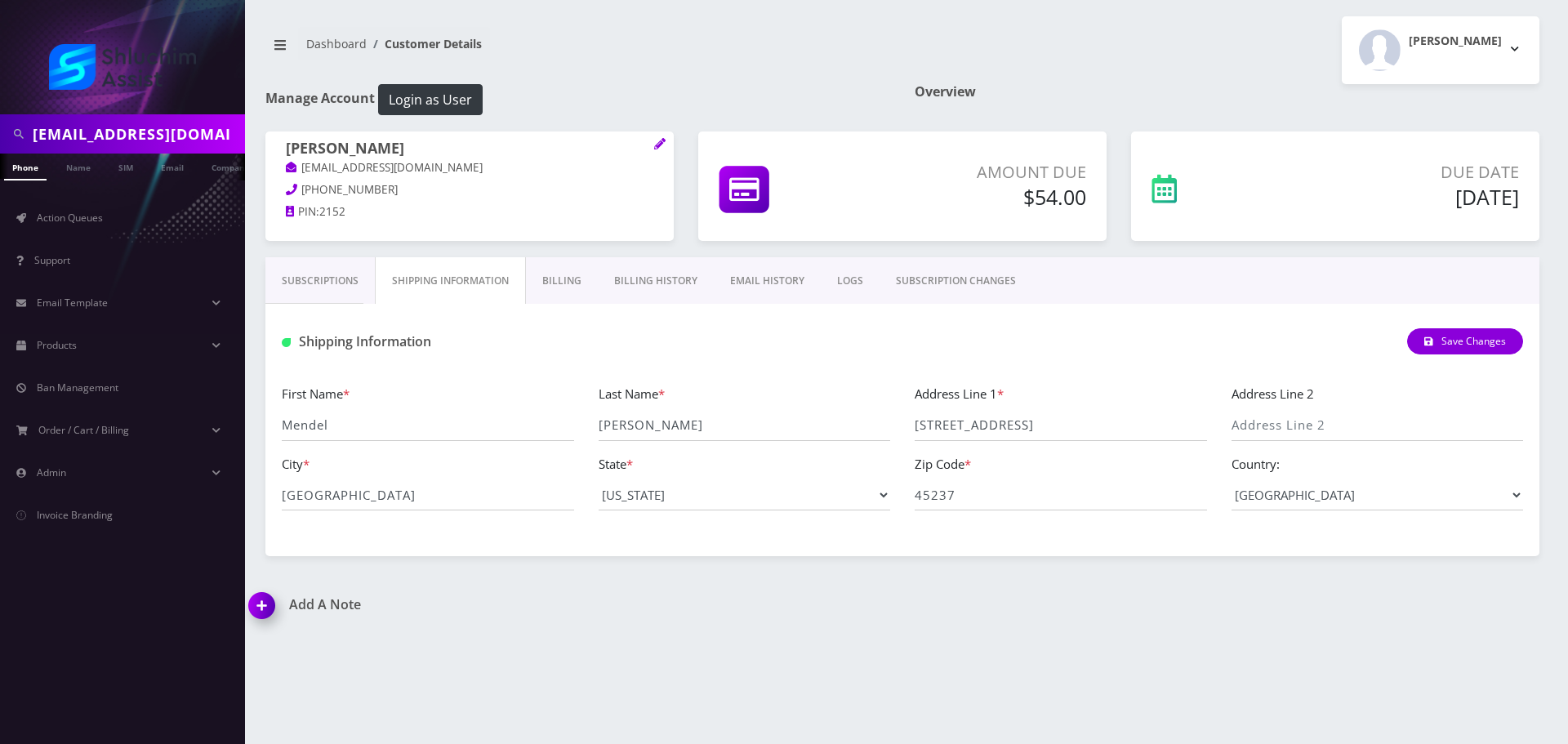
click at [557, 271] on link "Billing" at bounding box center [562, 281] width 72 height 48
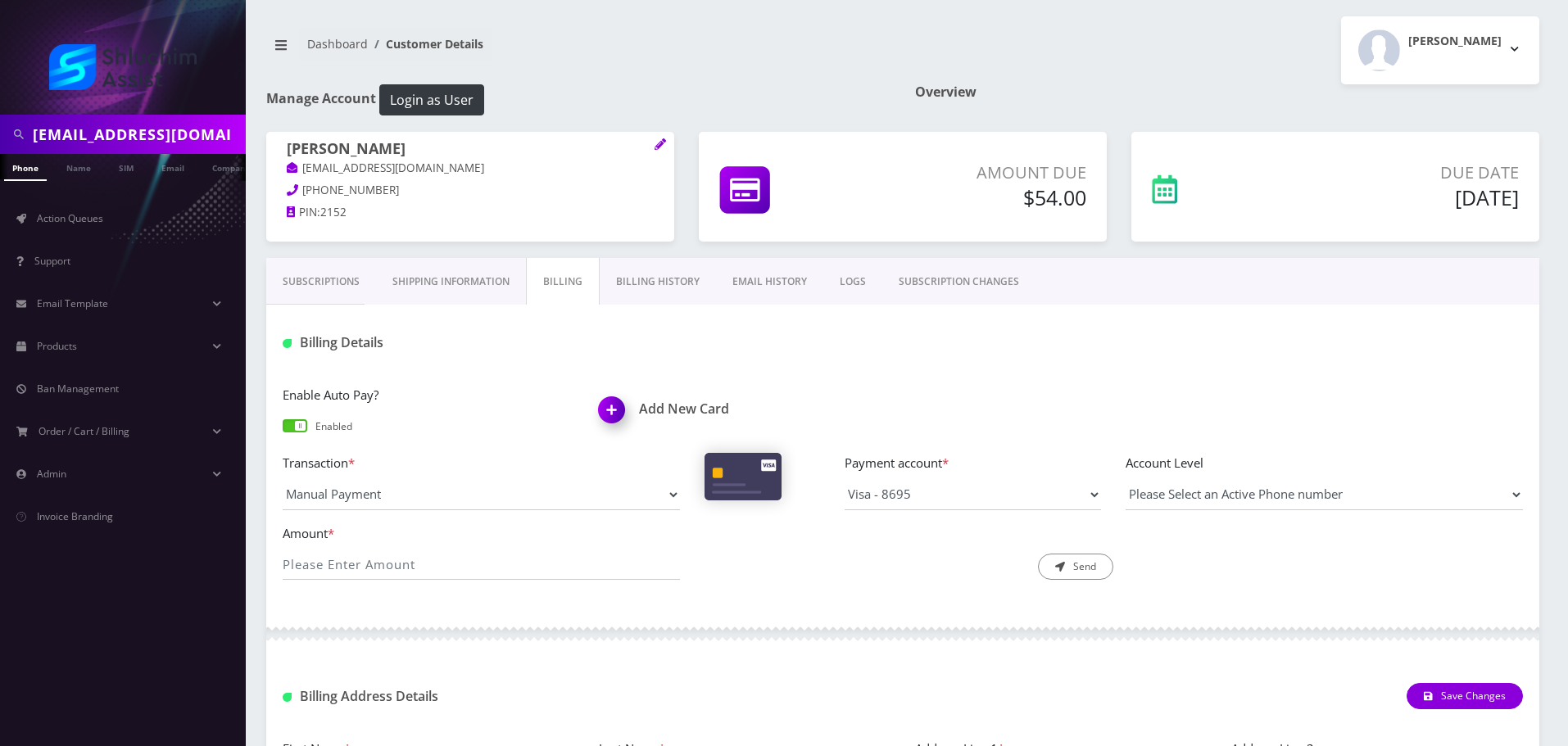
click at [635, 278] on link "Billing History" at bounding box center [658, 281] width 116 height 48
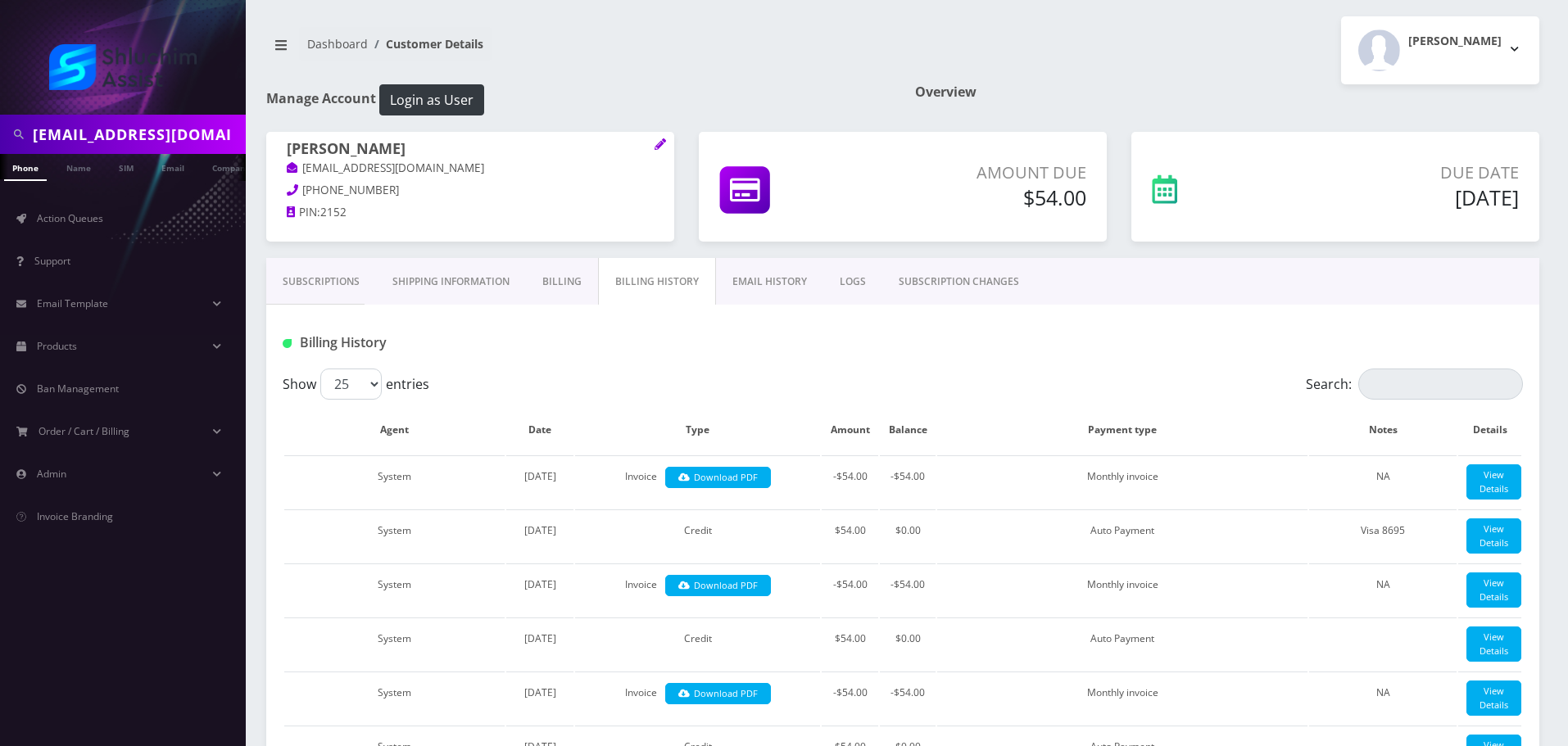
click at [575, 279] on link "Billing" at bounding box center [562, 281] width 72 height 48
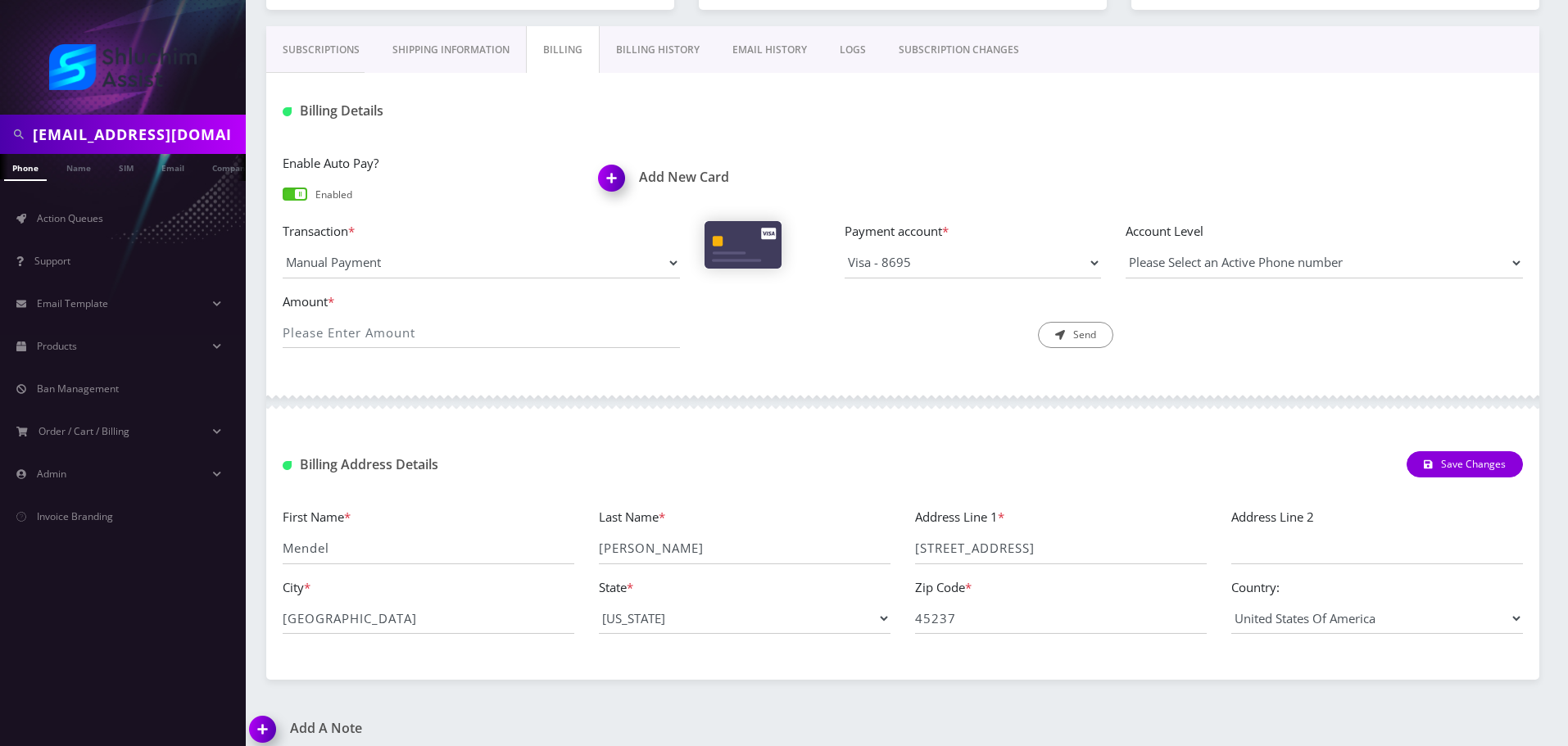
scroll to position [245, 0]
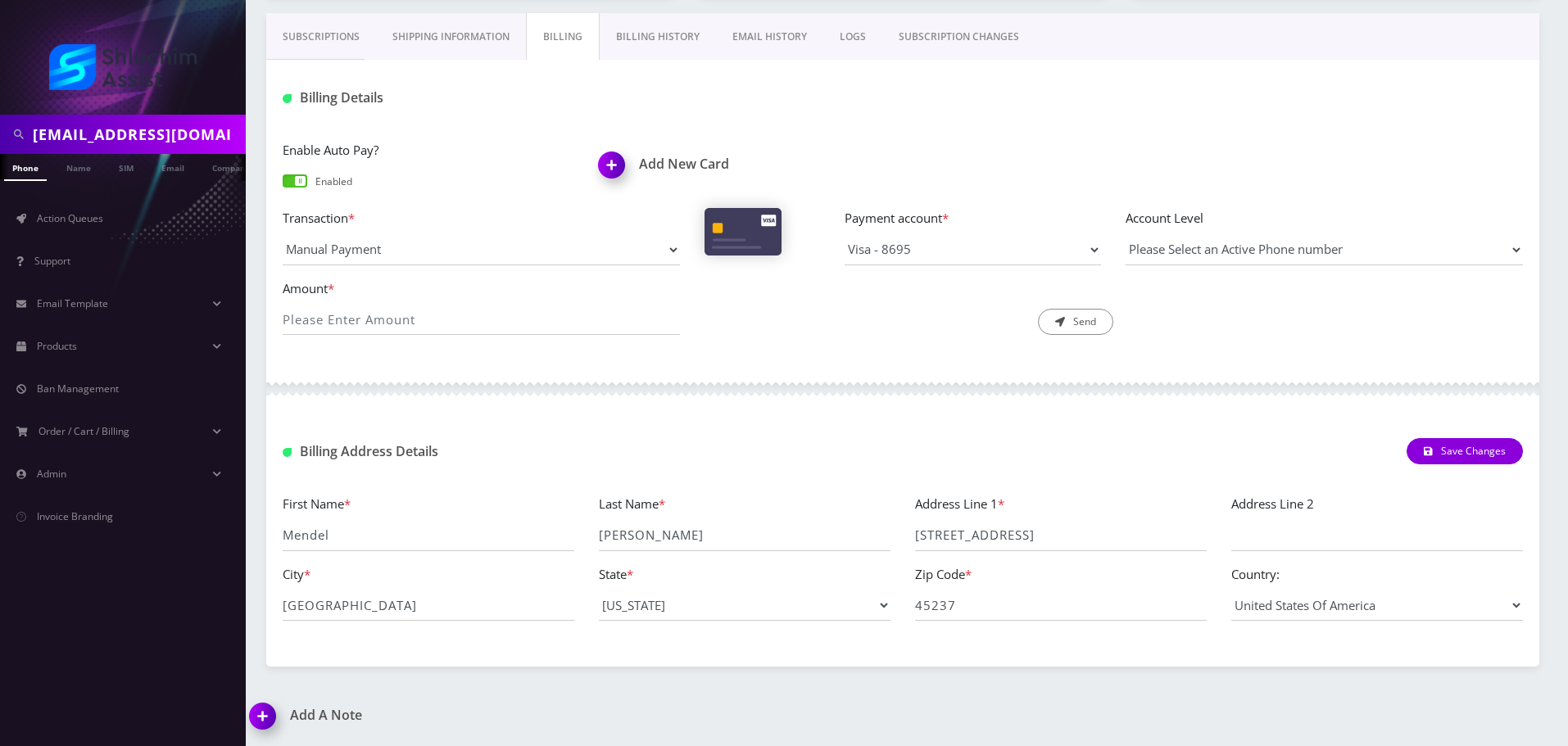
click at [674, 41] on link "Billing History" at bounding box center [658, 37] width 116 height 48
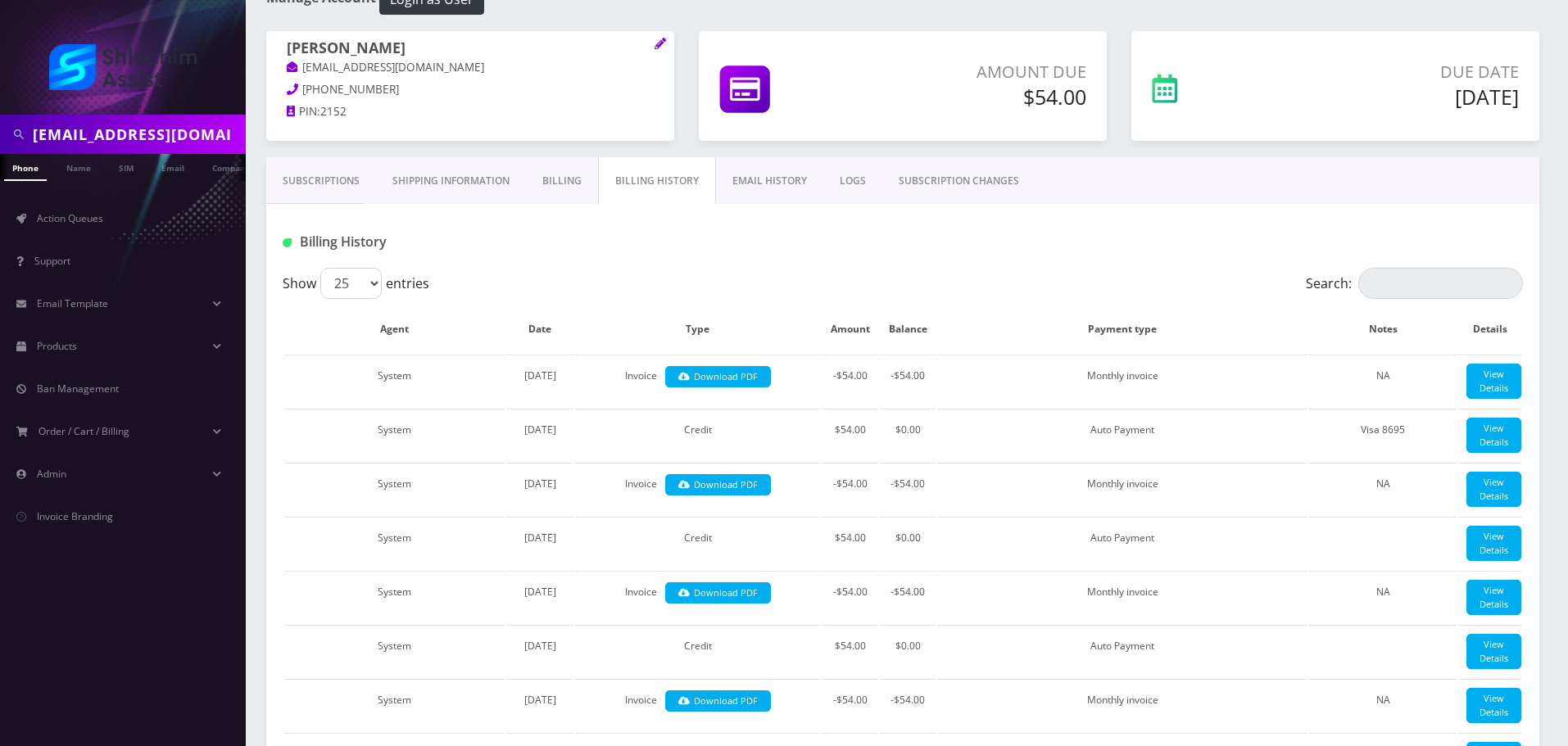
scroll to position [81, 0]
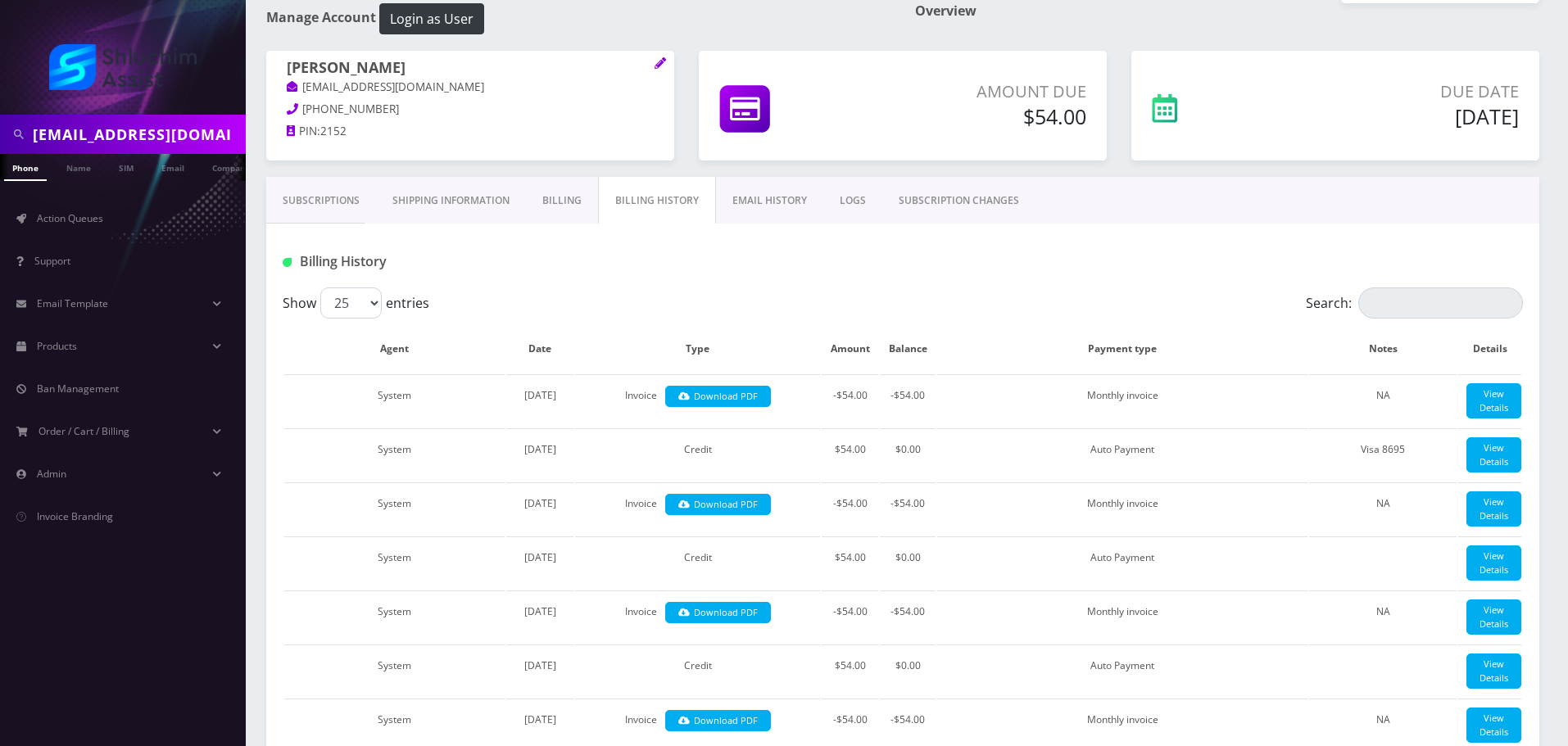
click at [555, 194] on link "Billing" at bounding box center [562, 200] width 72 height 48
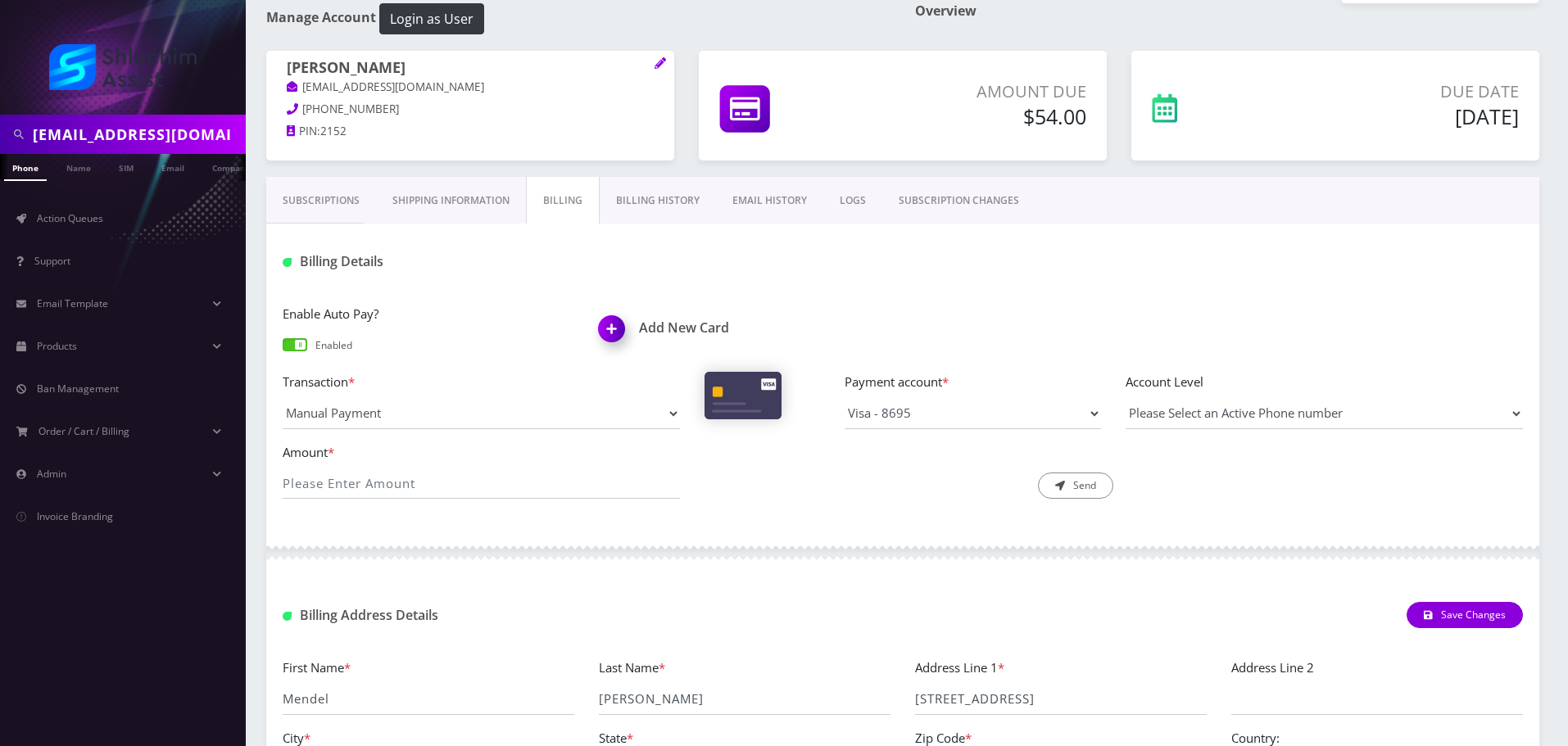
click at [657, 205] on link "Billing History" at bounding box center [658, 200] width 116 height 48
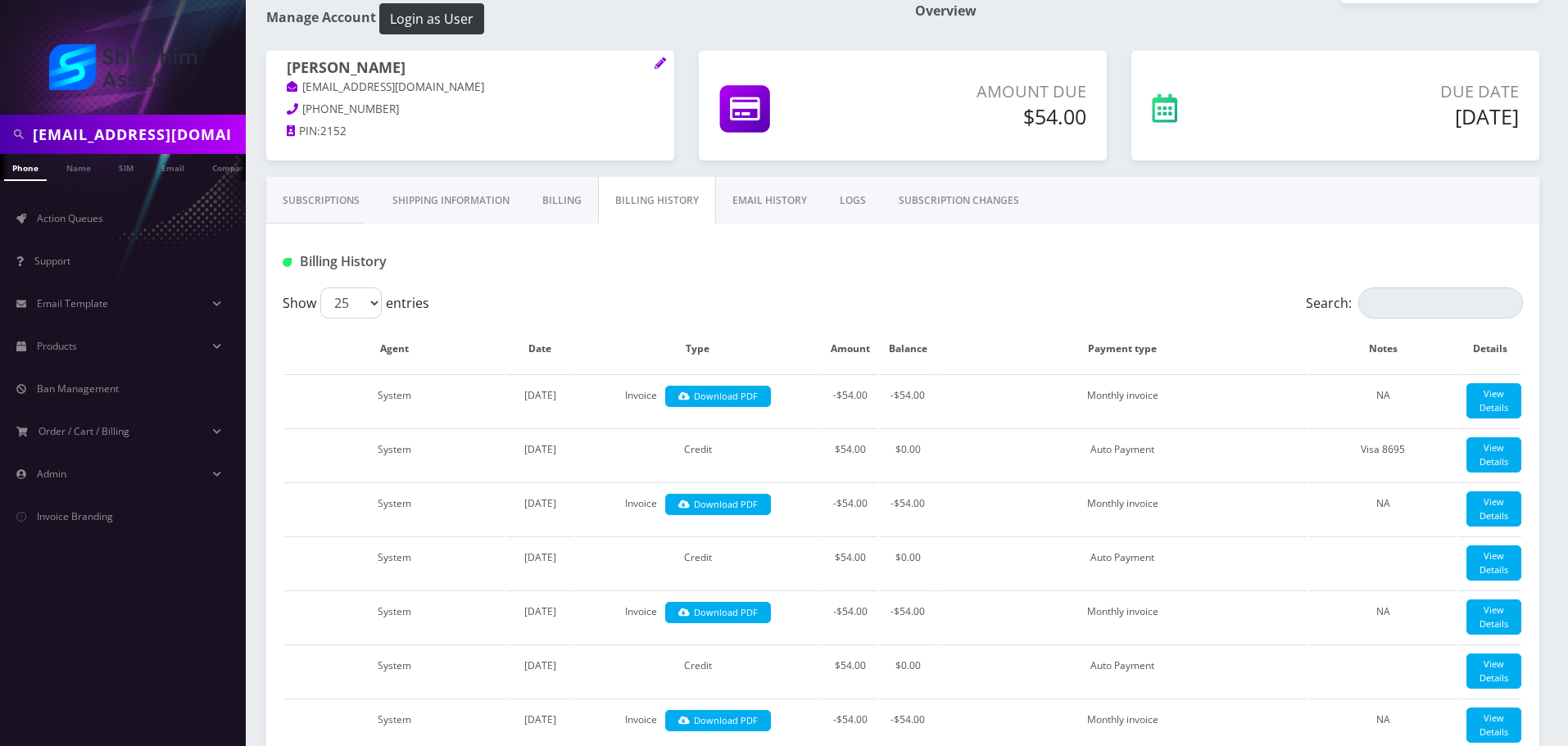
click at [567, 205] on link "Billing" at bounding box center [562, 200] width 72 height 48
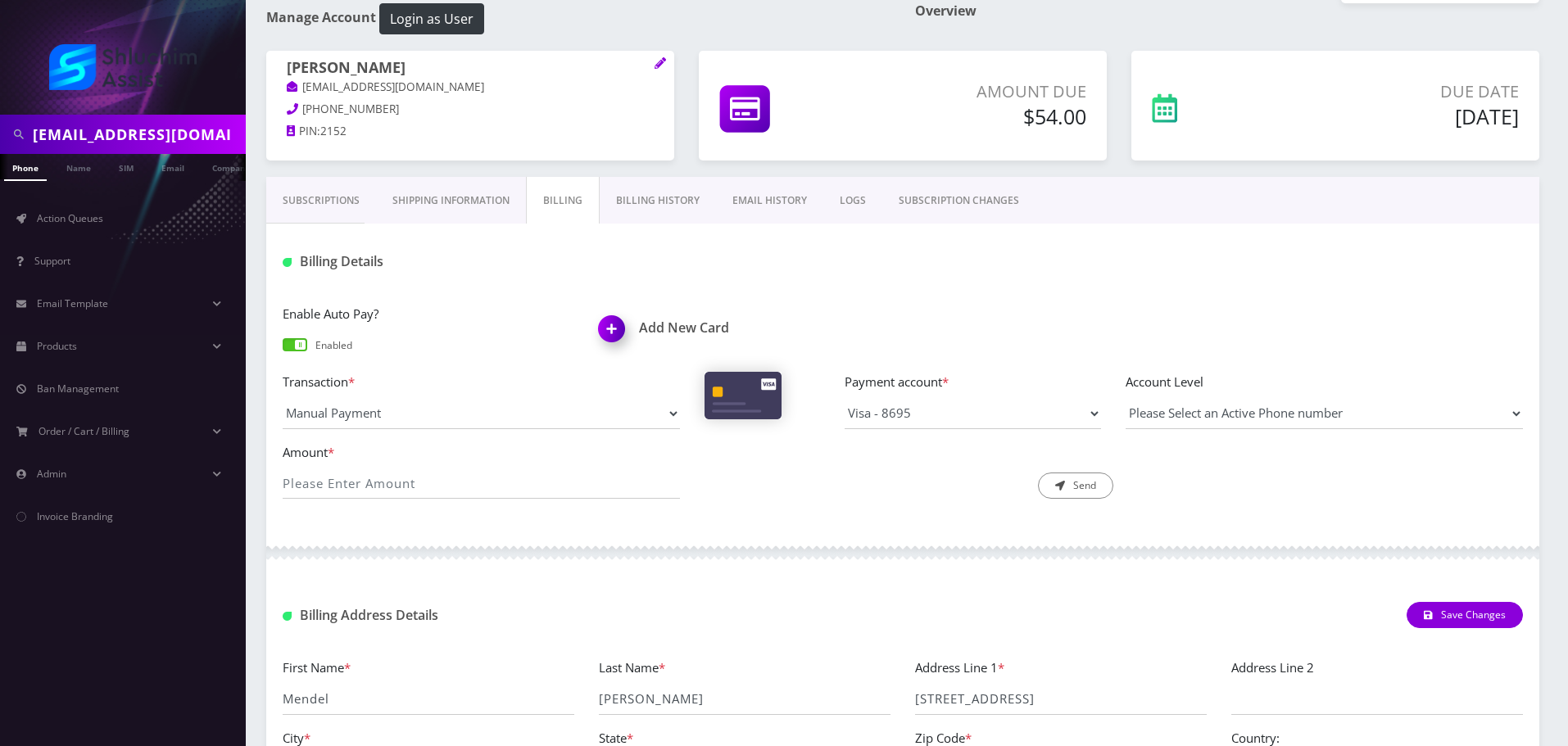
click at [615, 207] on link "Billing History" at bounding box center [658, 200] width 116 height 48
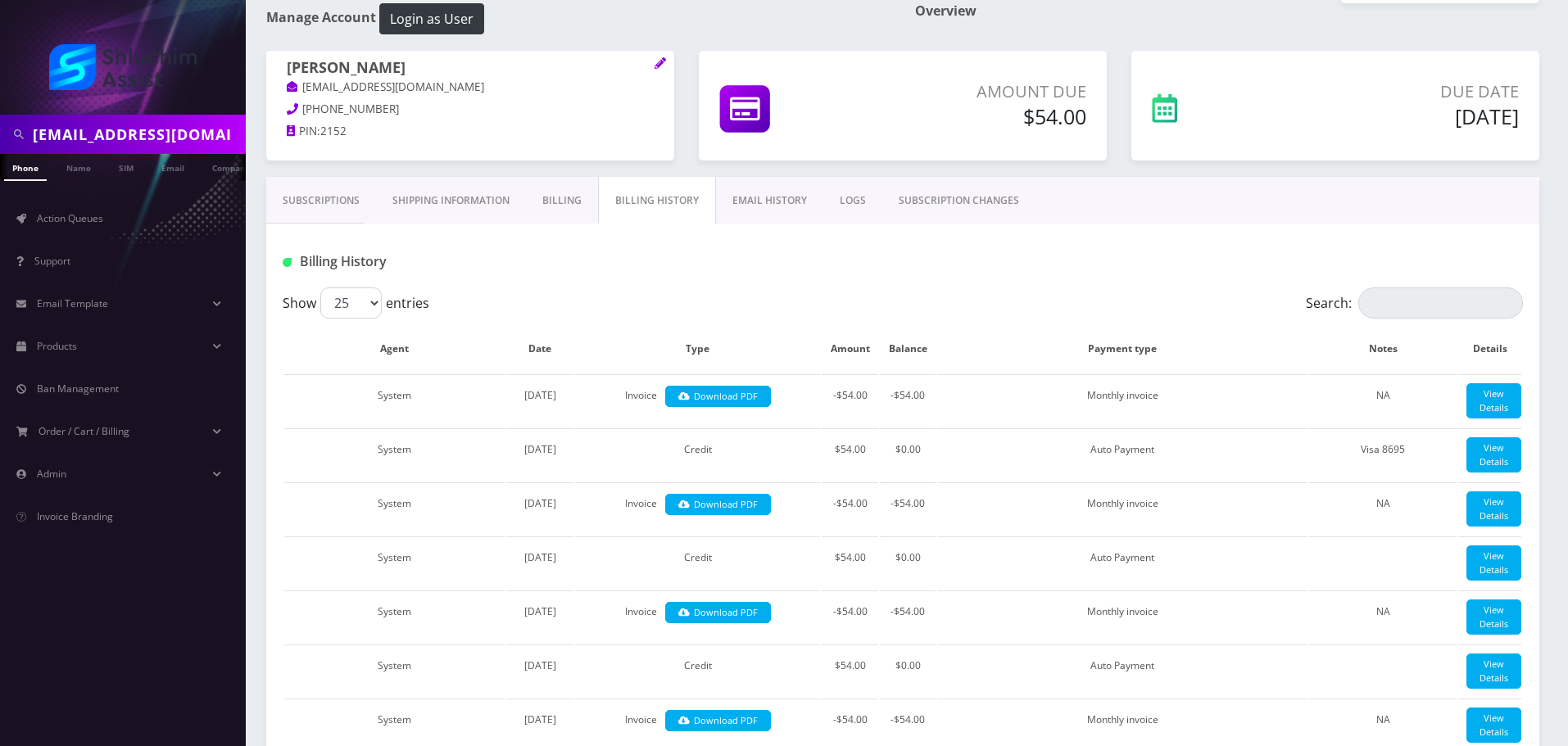
click at [559, 204] on link "Billing" at bounding box center [562, 200] width 72 height 48
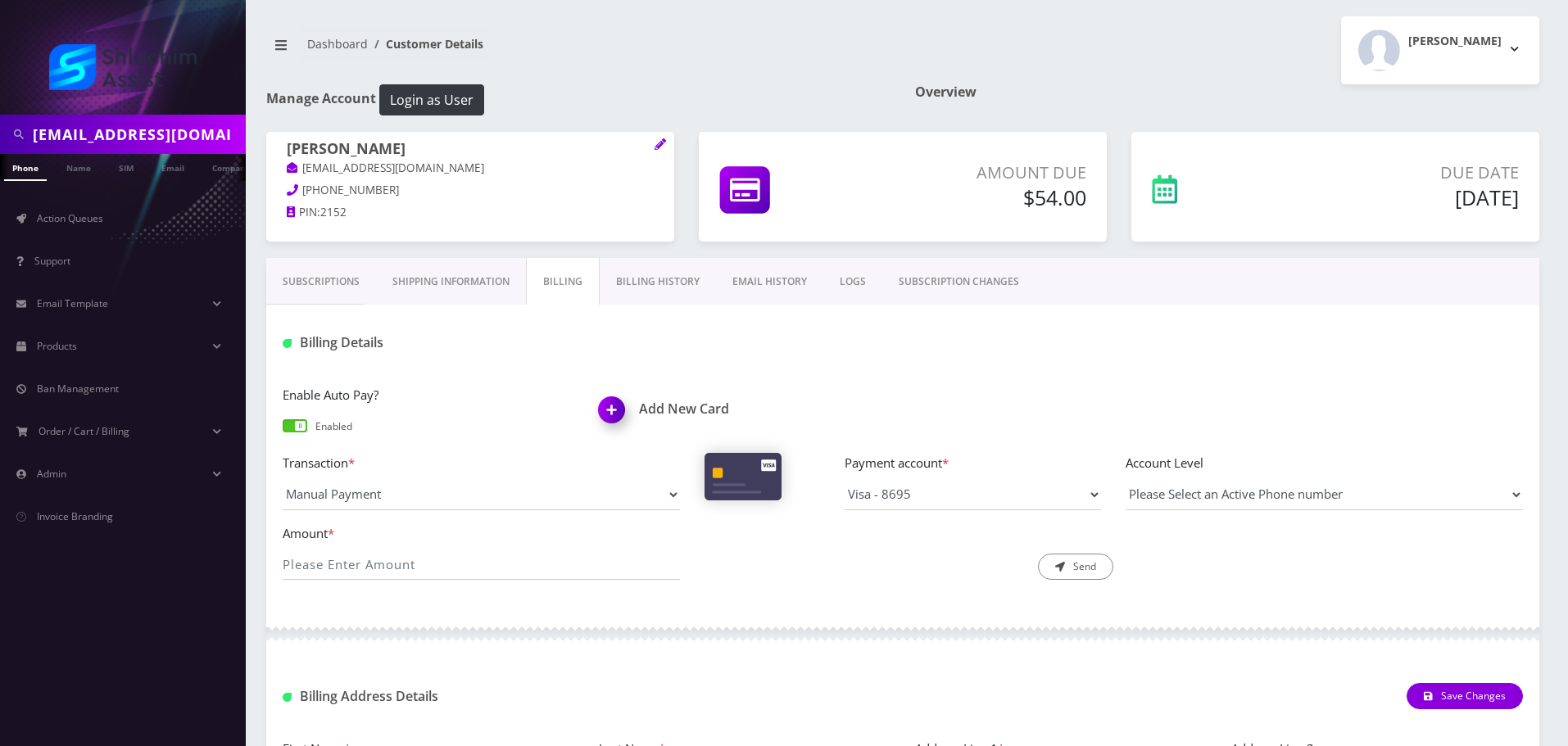
click at [638, 285] on link "Billing History" at bounding box center [658, 281] width 116 height 48
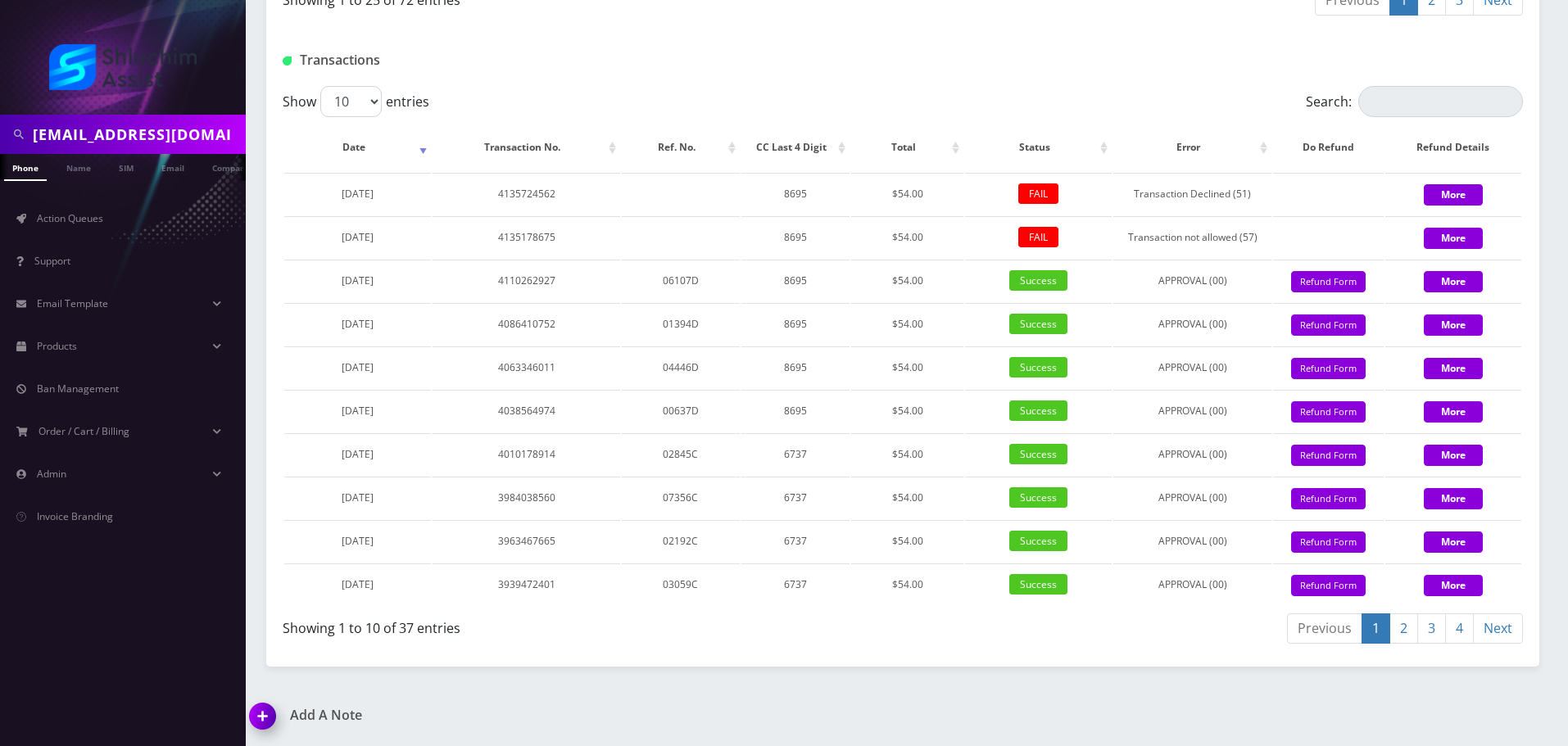
scroll to position [2177, 0]
drag, startPoint x: 670, startPoint y: 193, endPoint x: 927, endPoint y: 198, distance: 257.0
click at [927, 198] on tr "September 07, 2025 4135724562 8695 $54.00 FAIL Transaction Declined (51) More" at bounding box center [902, 194] width 1237 height 41
click at [927, 198] on td "$54.00" at bounding box center [908, 194] width 112 height 41
drag, startPoint x: 715, startPoint y: 232, endPoint x: 902, endPoint y: 234, distance: 187.0
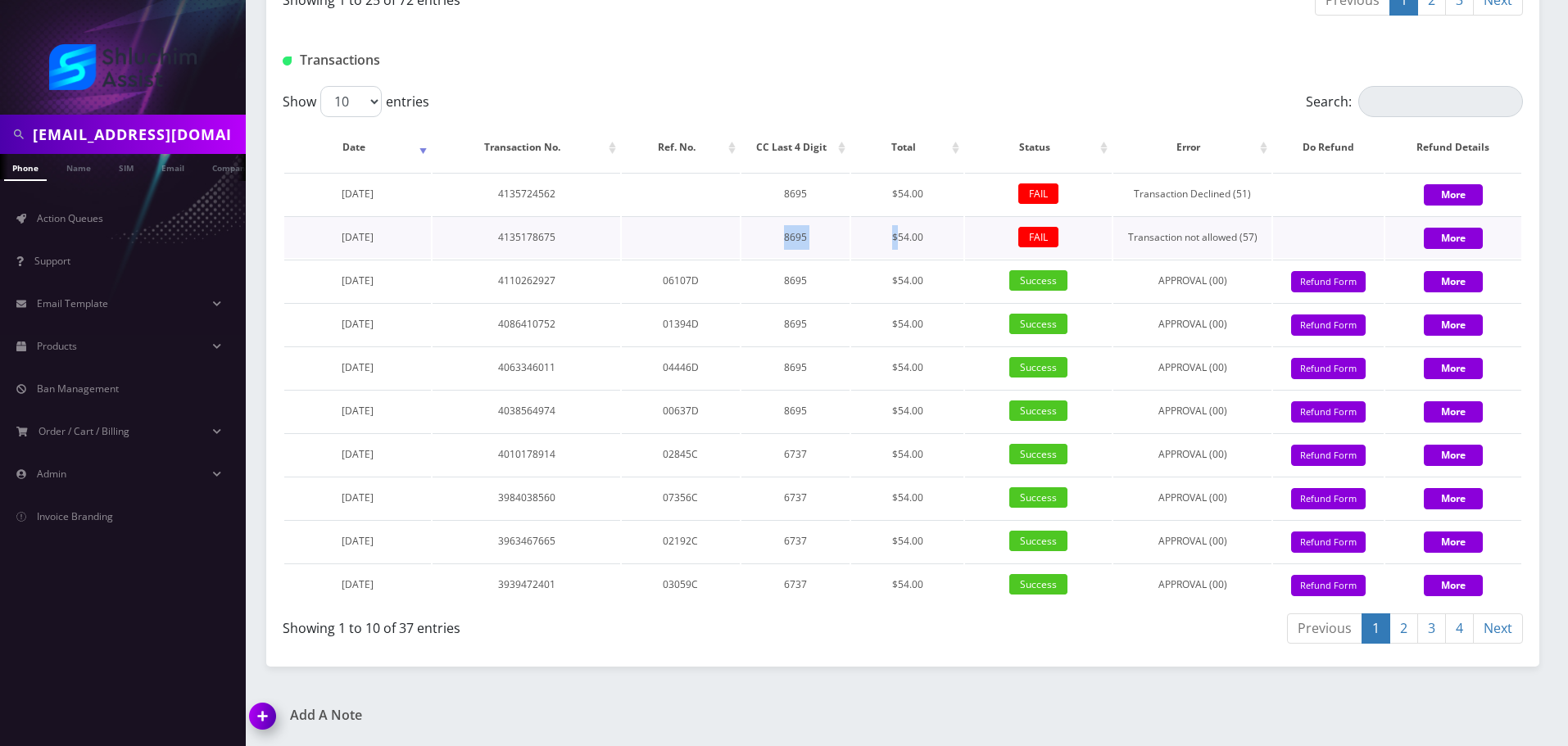
click at [901, 234] on tr "September 06, 2025 4135178675 8695 $54.00 FAIL Transaction not allowed (57) More" at bounding box center [902, 237] width 1237 height 41
click at [902, 234] on td "$54.00" at bounding box center [908, 237] width 112 height 41
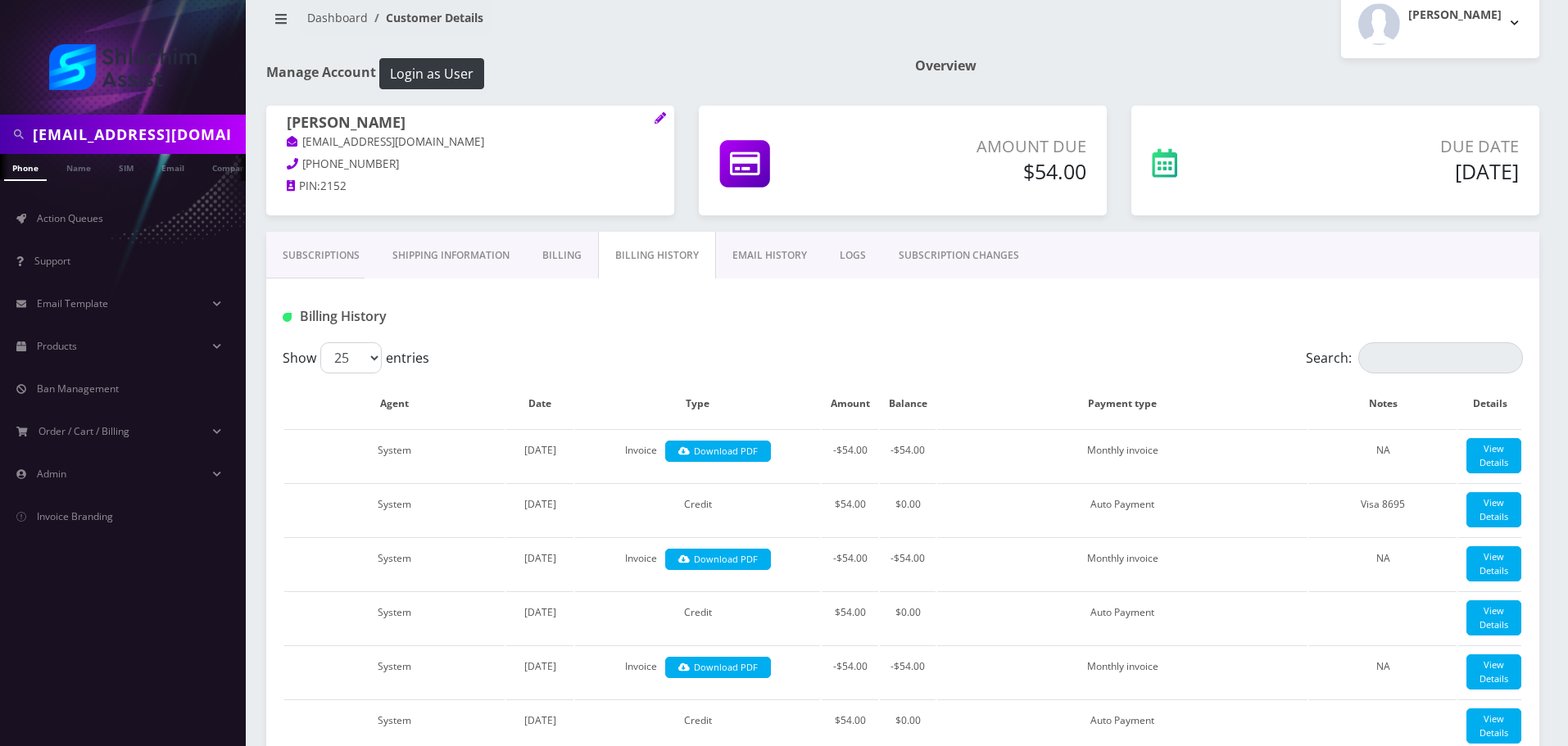
scroll to position [0, 0]
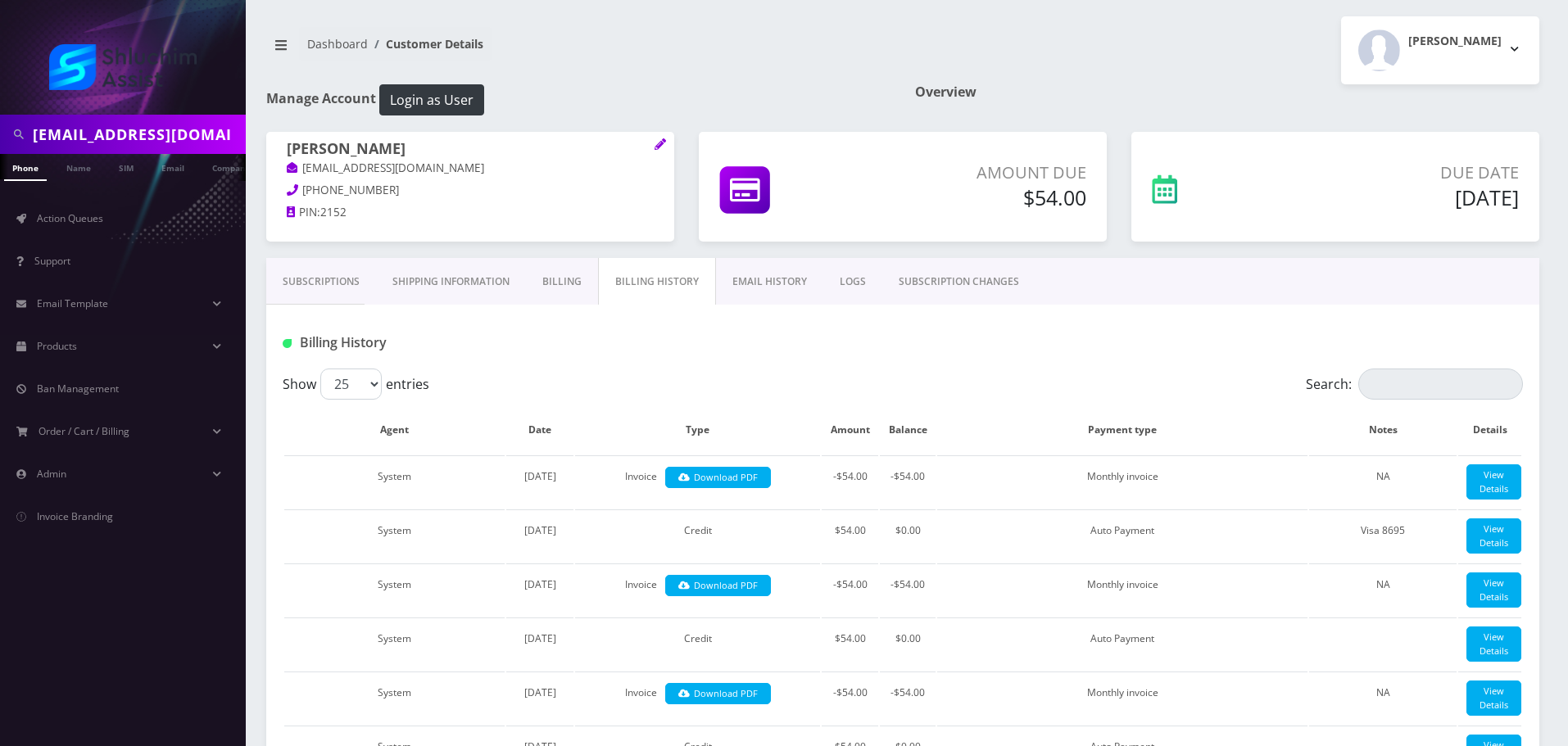
click at [316, 275] on link "Subscriptions" at bounding box center [321, 281] width 110 height 48
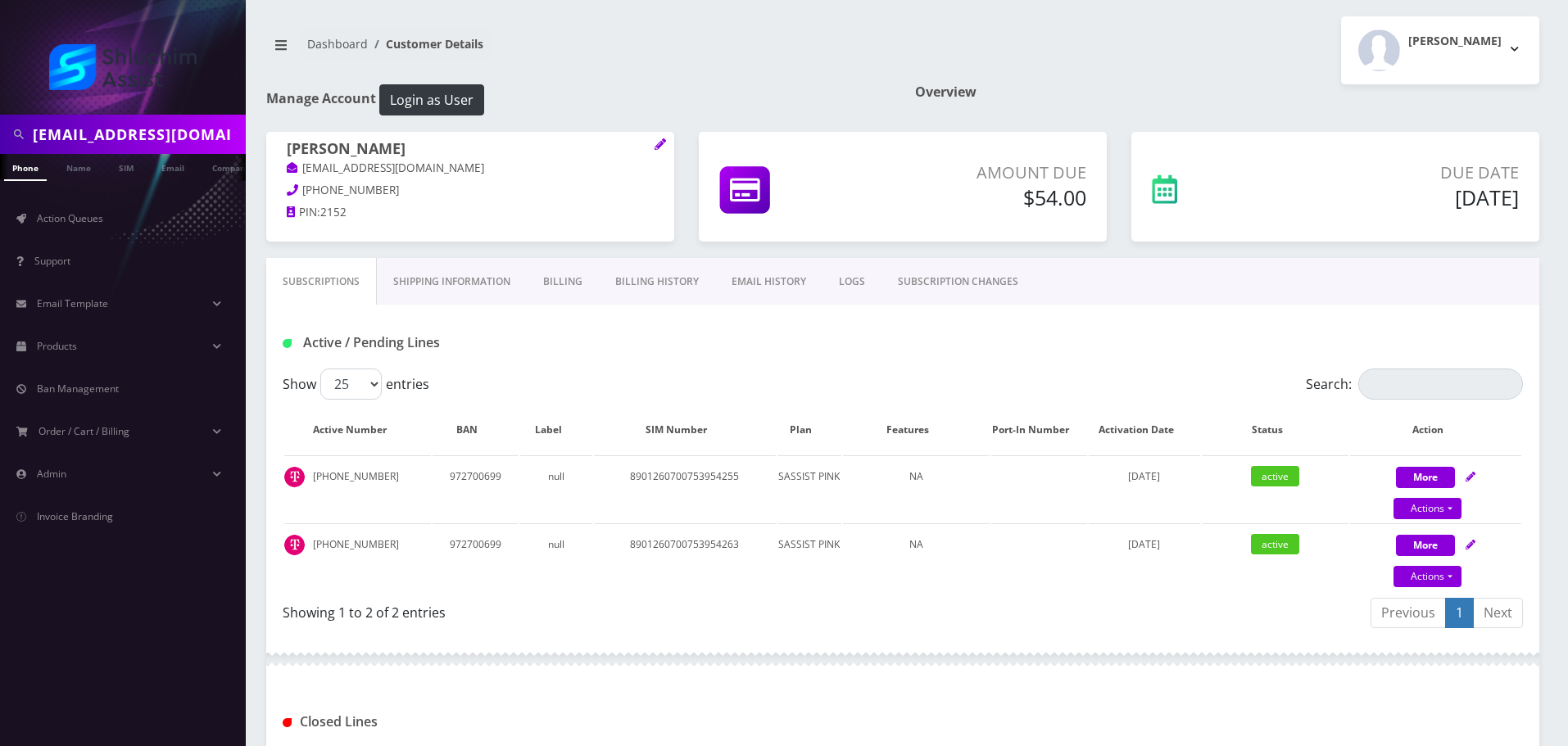
click at [221, 116] on div "[EMAIL_ADDRESS][DOMAIN_NAME]" at bounding box center [123, 134] width 245 height 40
click at [209, 123] on input "[EMAIL_ADDRESS][DOMAIN_NAME]" at bounding box center [137, 134] width 209 height 32
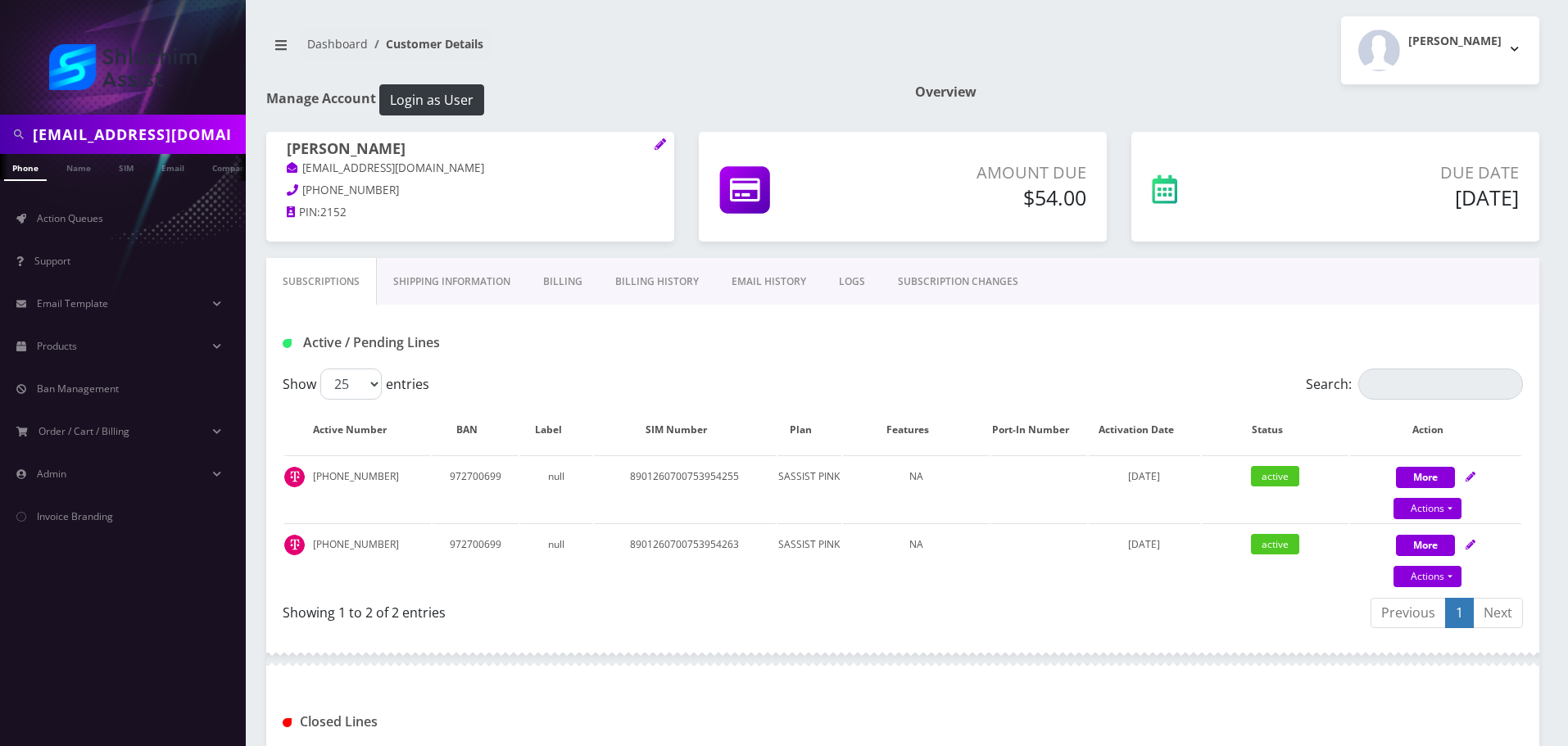
click at [209, 123] on input "[EMAIL_ADDRESS][DOMAIN_NAME]" at bounding box center [137, 134] width 209 height 32
